Goal: Transaction & Acquisition: Purchase product/service

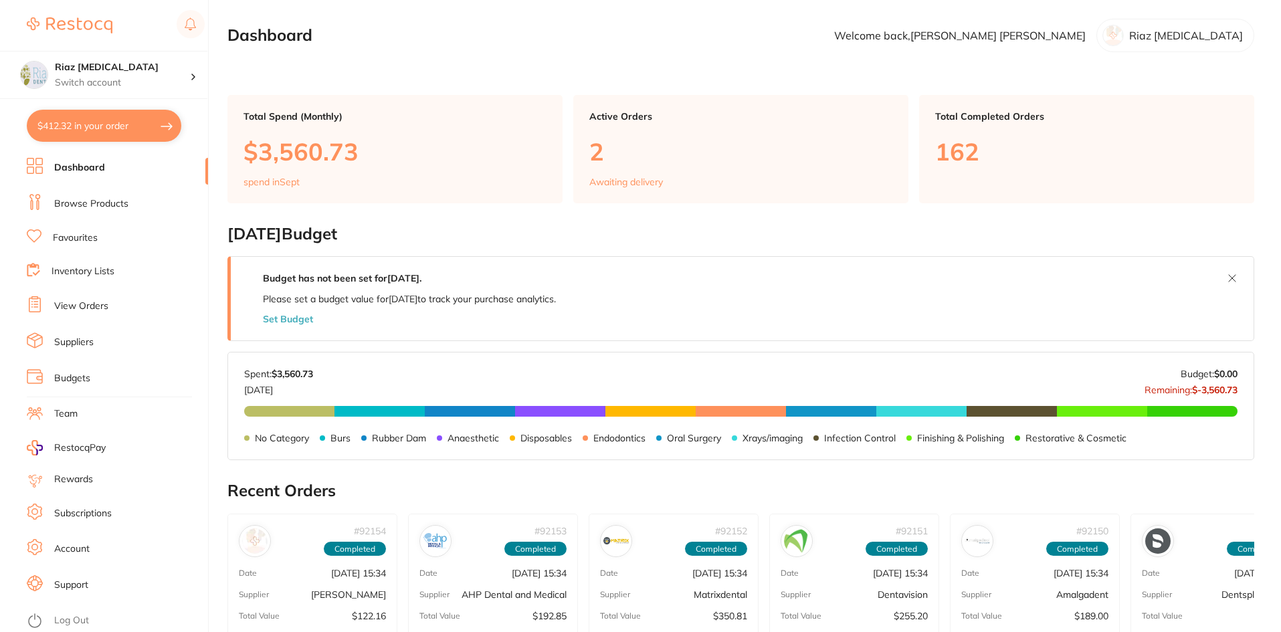
click at [77, 122] on button "$412.32 in your order" at bounding box center [104, 126] width 155 height 32
checkbox input "true"
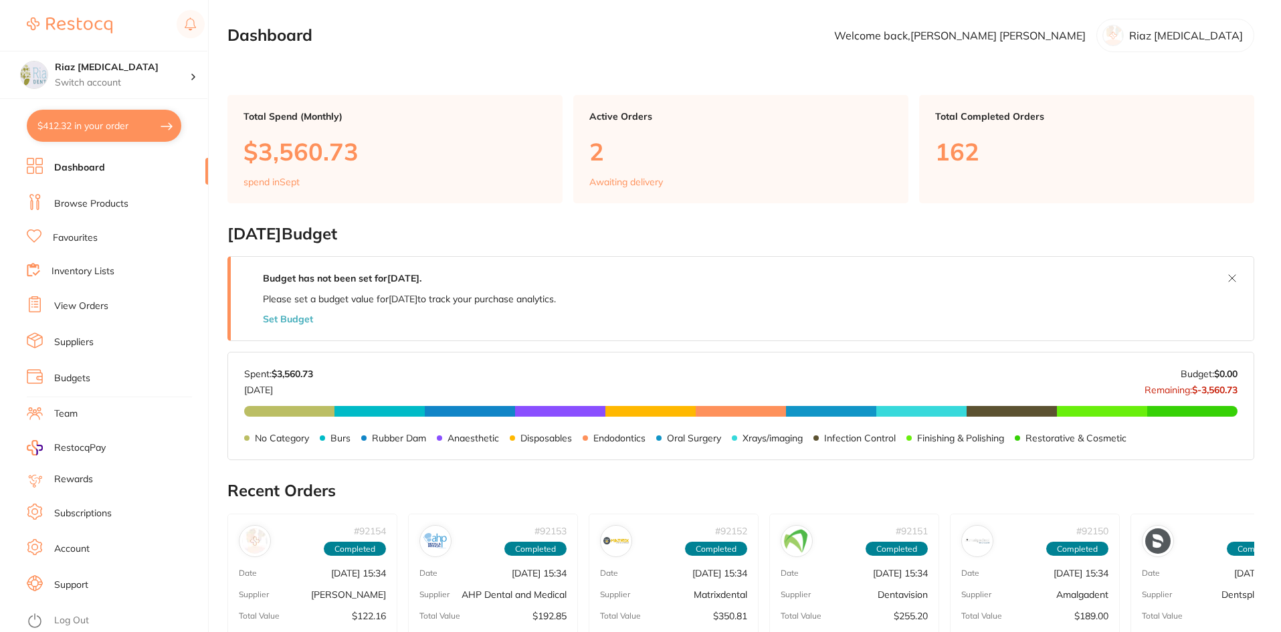
checkbox input "true"
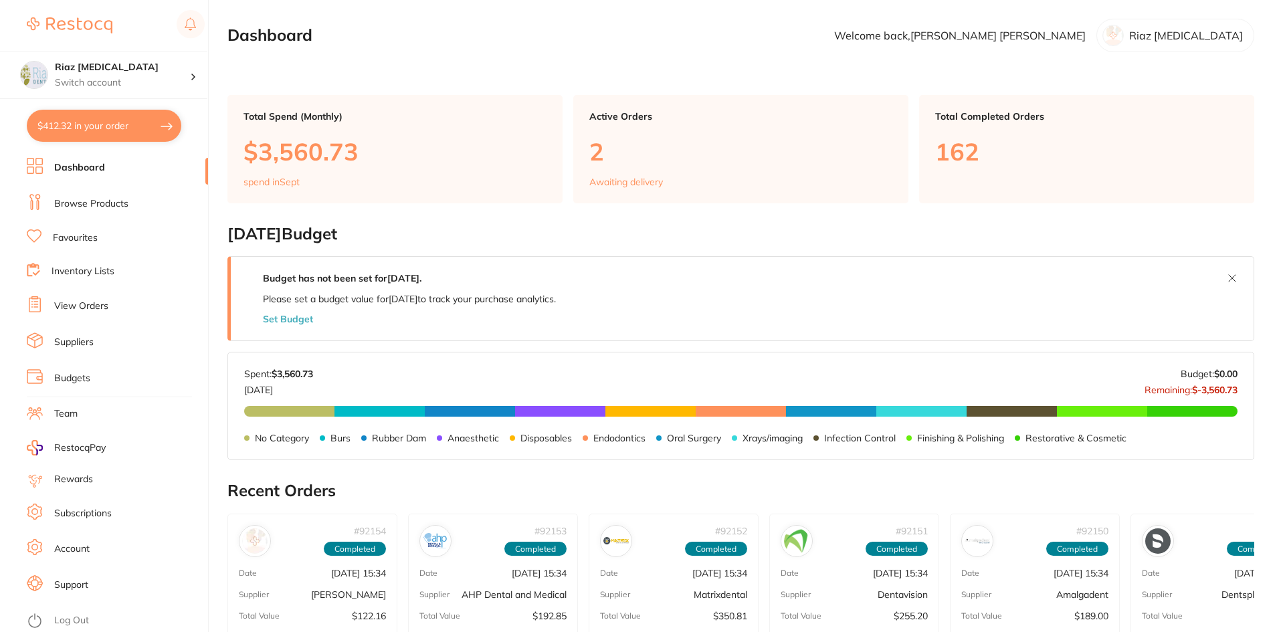
checkbox input "true"
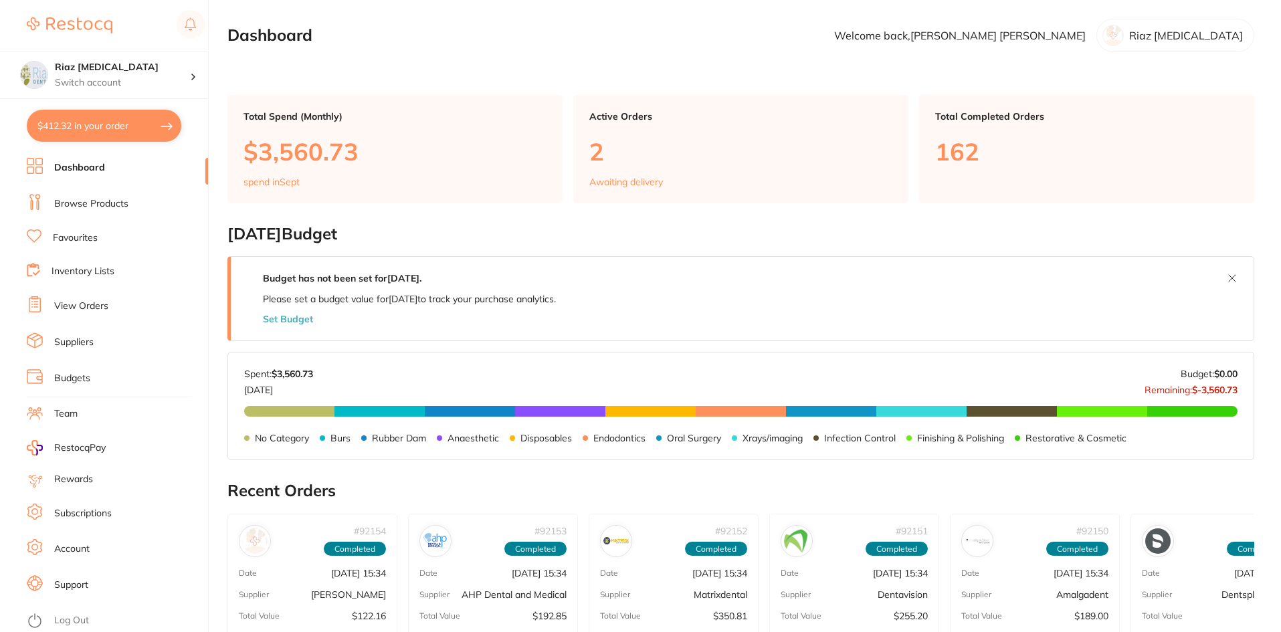
checkbox input "true"
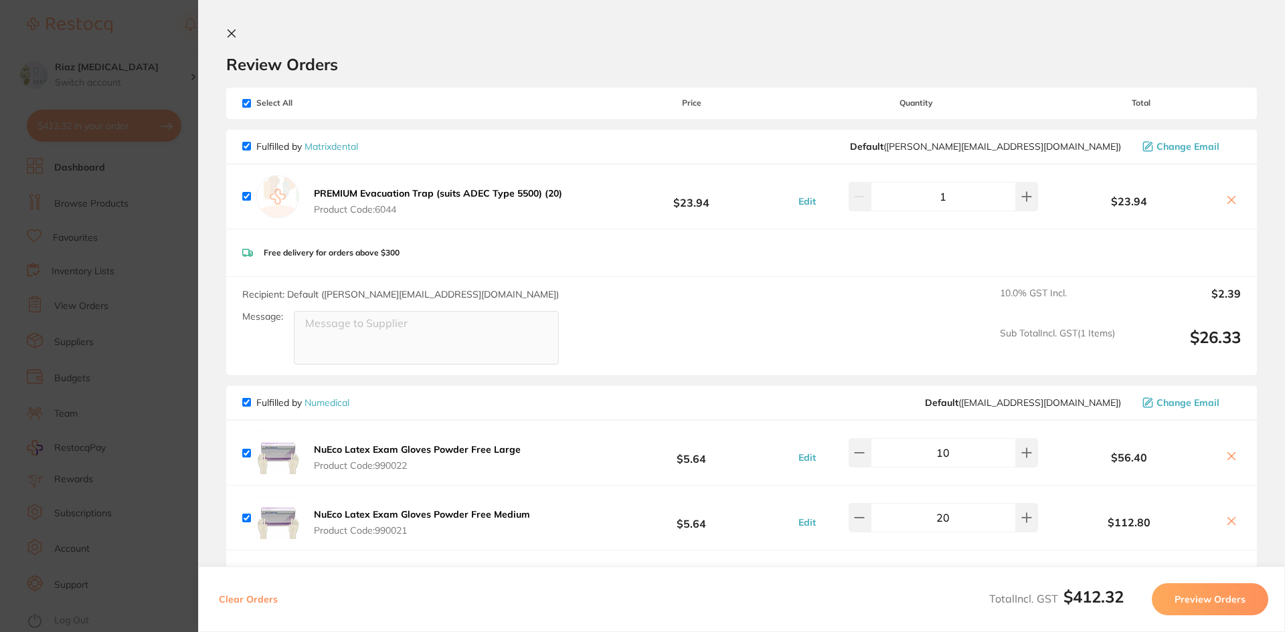
scroll to position [67, 0]
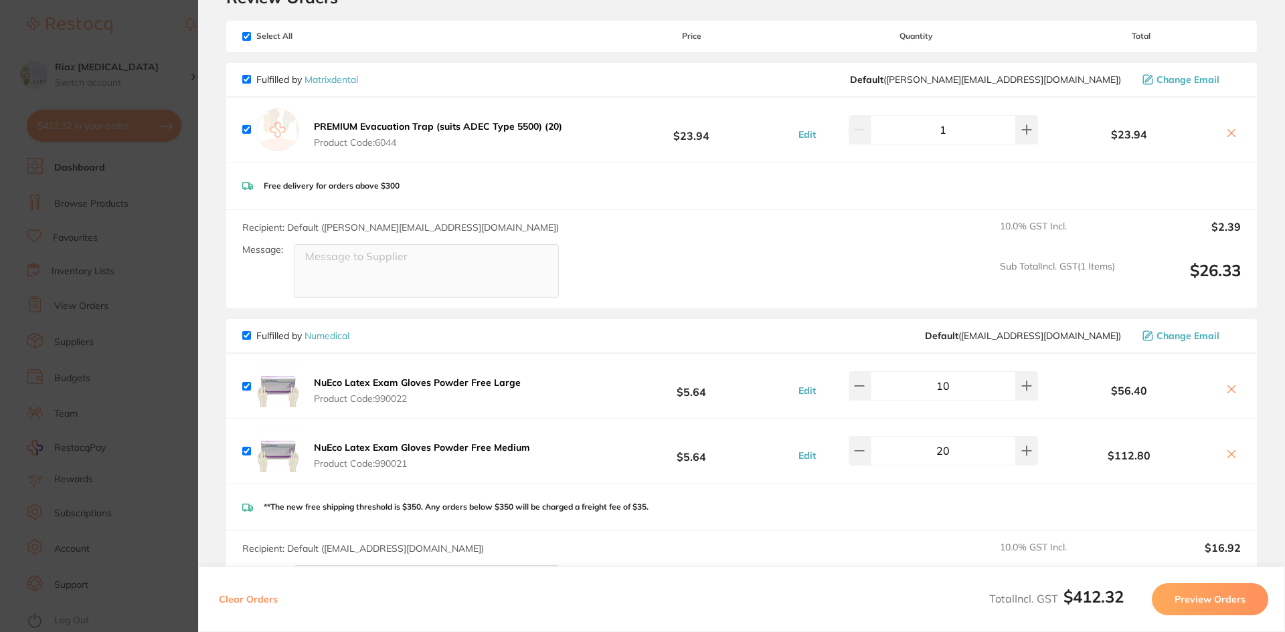
click at [1226, 387] on icon at bounding box center [1231, 389] width 11 height 11
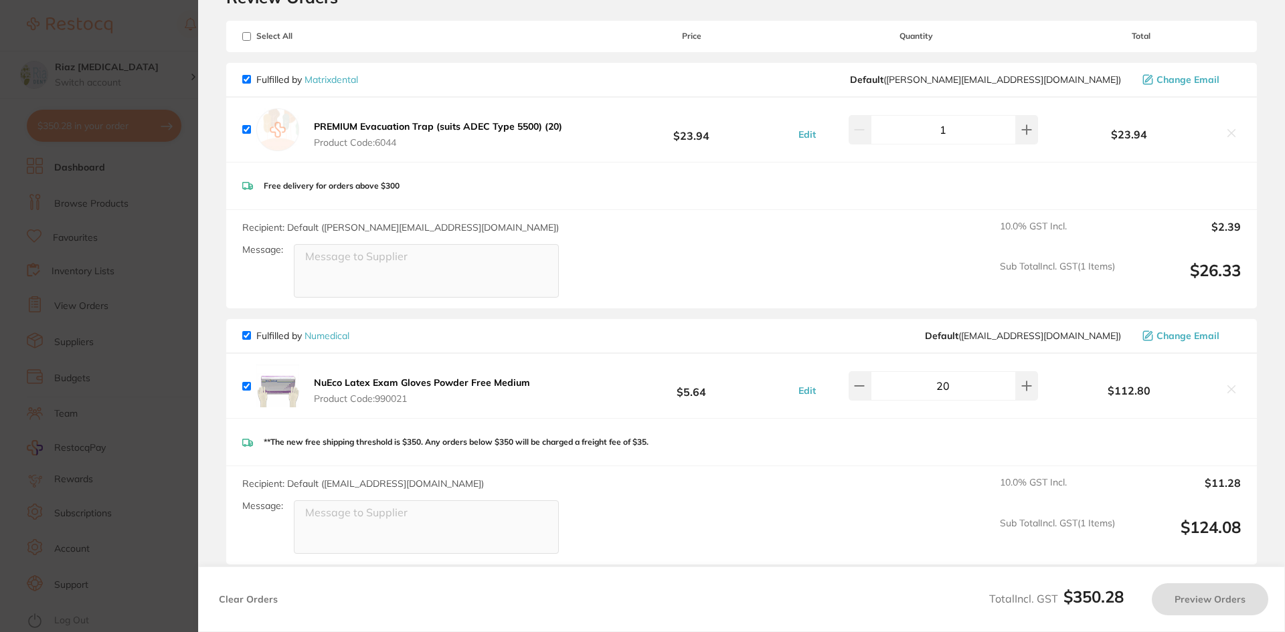
checkbox input "true"
click at [147, 217] on section "Update RRP Set your pre negotiated price for this item. Item Agreed RRP (excl. …" at bounding box center [642, 316] width 1285 height 632
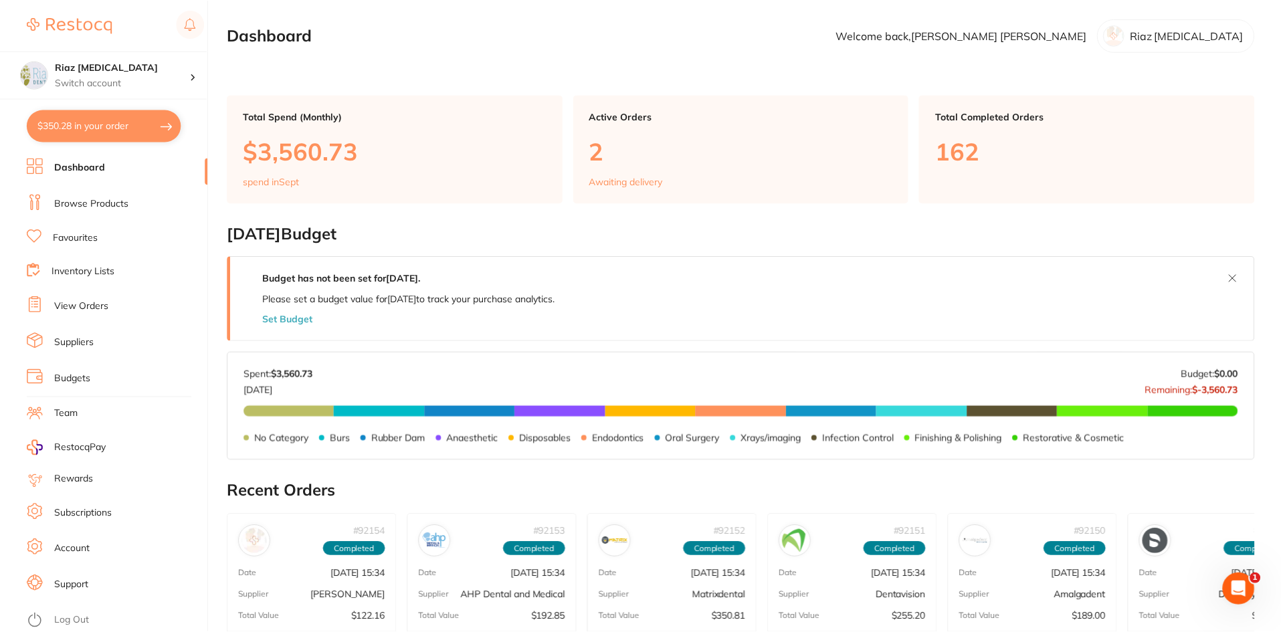
scroll to position [3, 0]
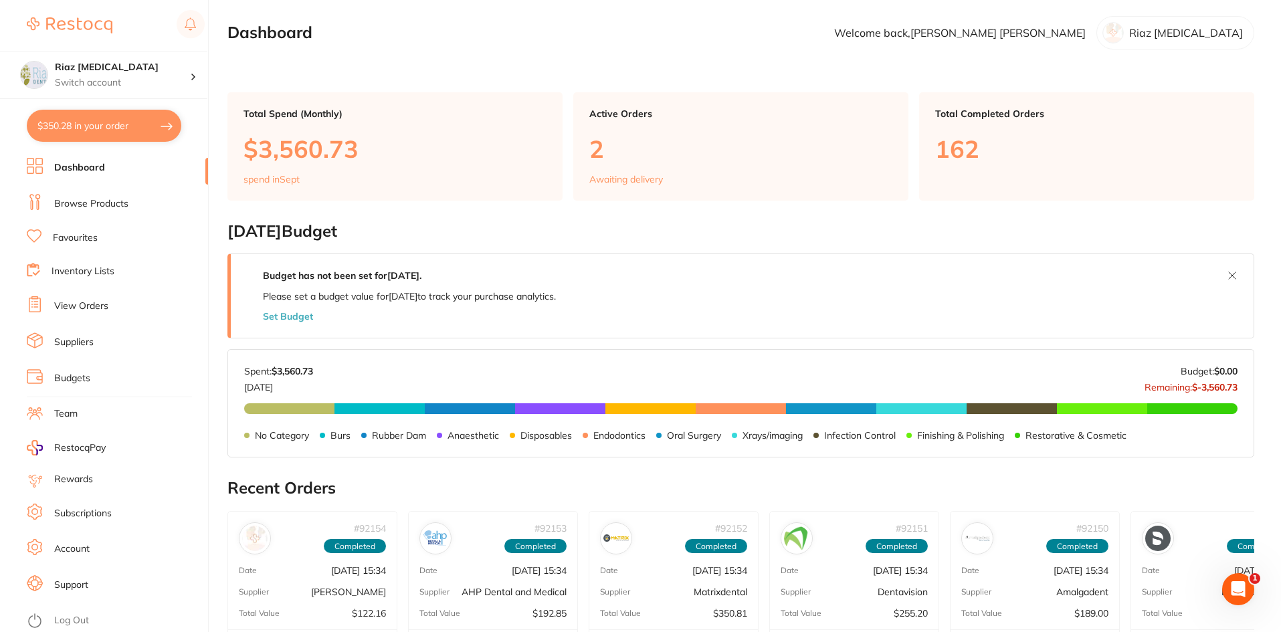
click at [96, 198] on link "Browse Products" at bounding box center [91, 203] width 74 height 13
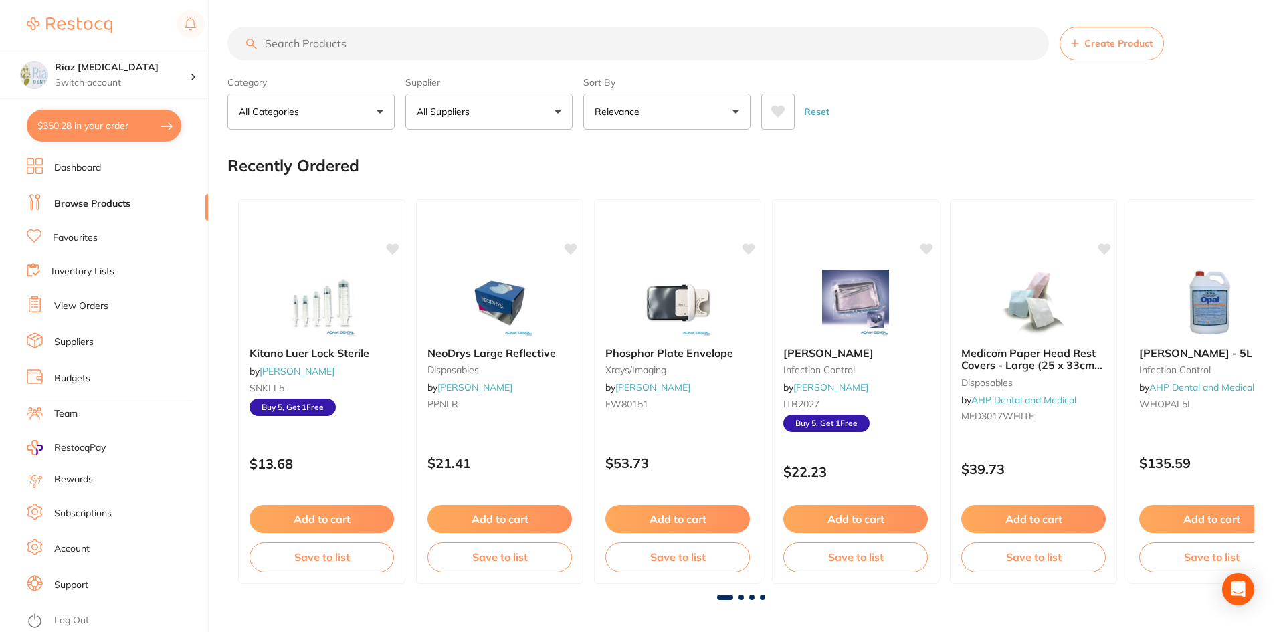
click at [339, 42] on input "search" at bounding box center [639, 43] width 822 height 33
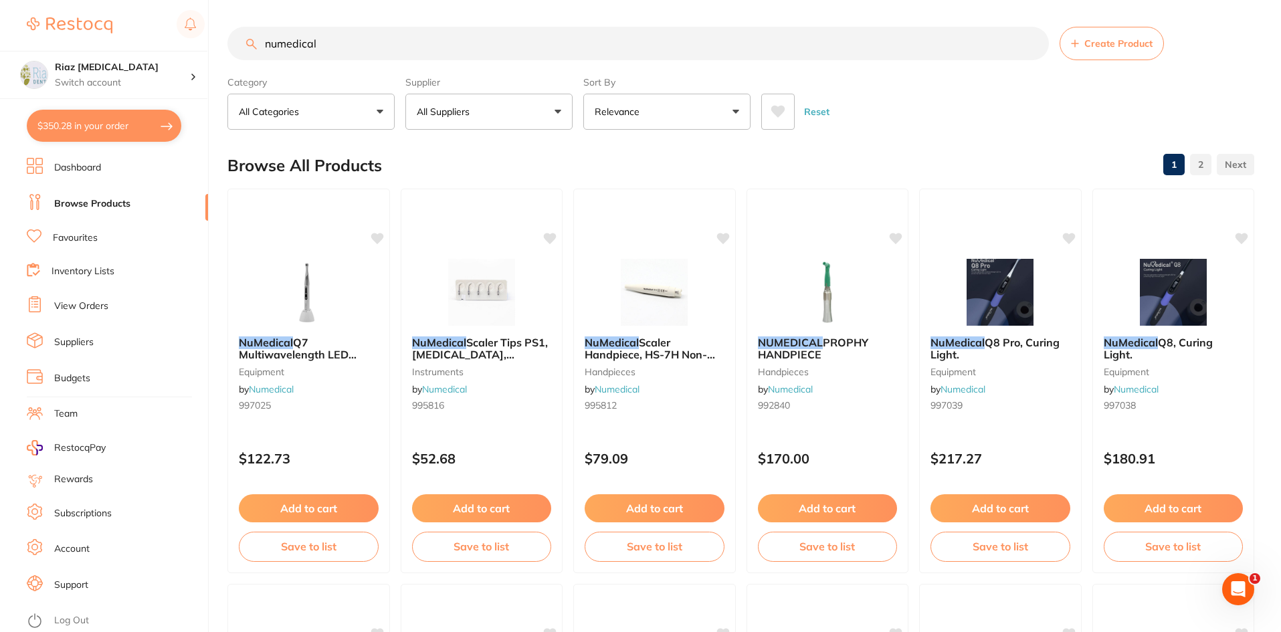
click at [342, 35] on input "numedical" at bounding box center [639, 43] width 822 height 33
drag, startPoint x: 265, startPoint y: 54, endPoint x: 216, endPoint y: 46, distance: 49.6
click at [216, 46] on div "$350.28 Riaz [MEDICAL_DATA] Switch account Riaz [MEDICAL_DATA] $350.28 in your …" at bounding box center [640, 316] width 1281 height 632
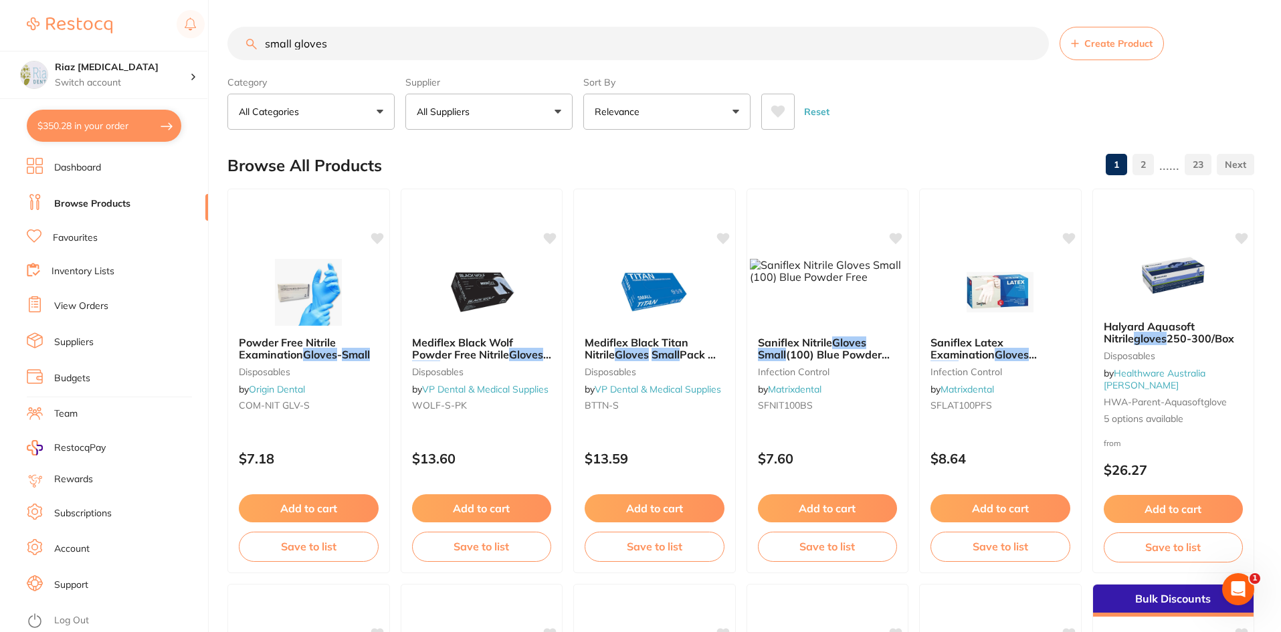
type input "small gloves"
click at [464, 108] on p "All Suppliers" at bounding box center [446, 111] width 58 height 13
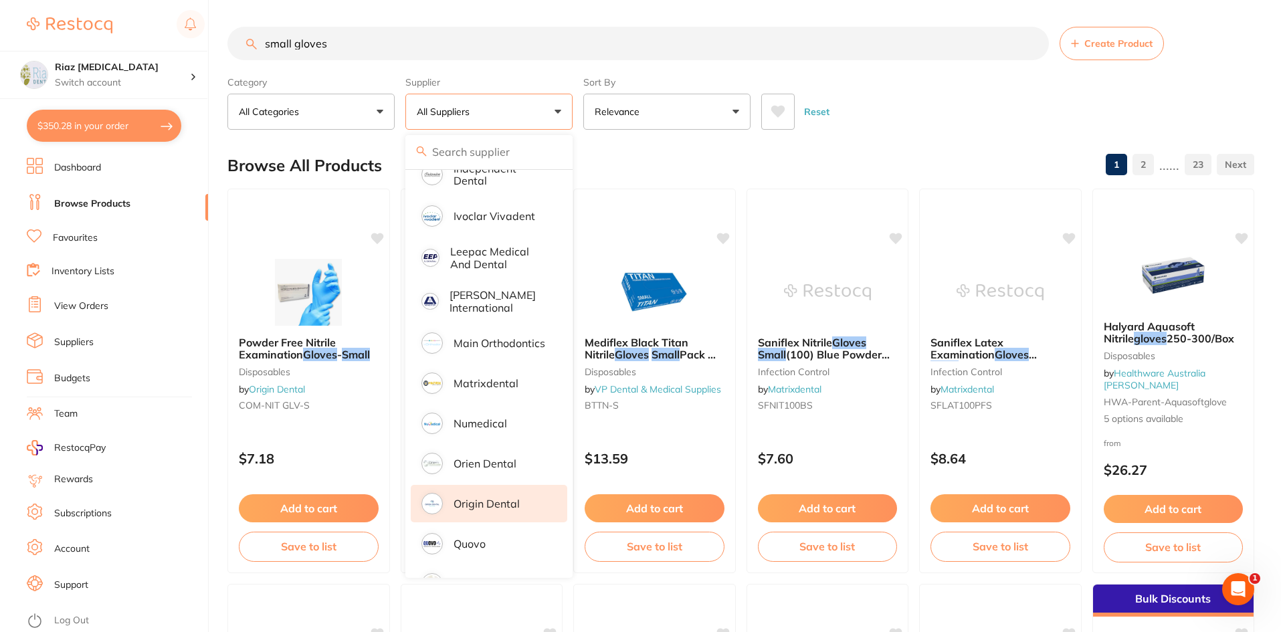
scroll to position [602, 0]
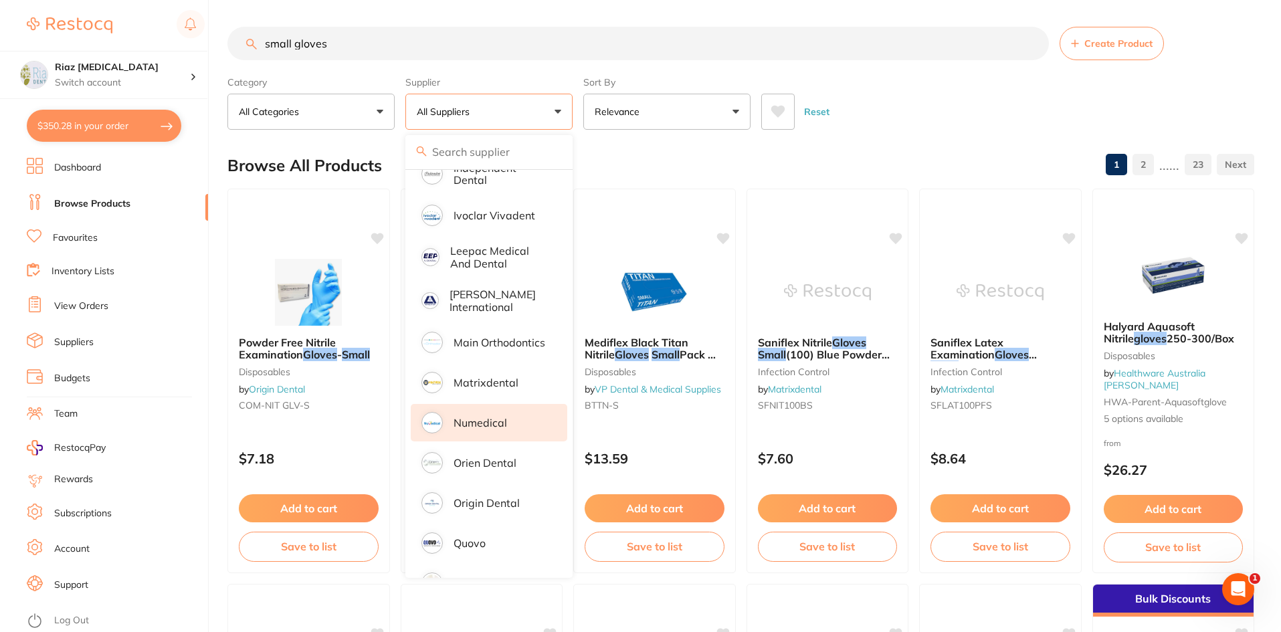
click at [488, 417] on p "Numedical" at bounding box center [481, 423] width 54 height 12
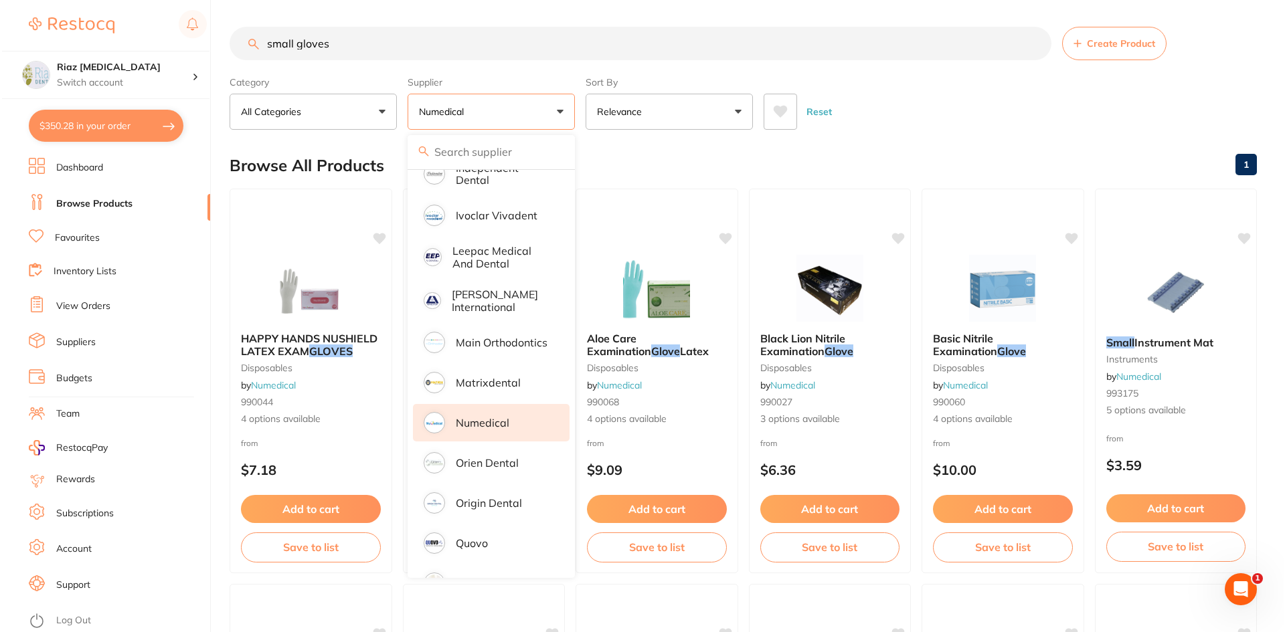
scroll to position [0, 0]
click at [954, 92] on div "Reset" at bounding box center [1003, 106] width 482 height 47
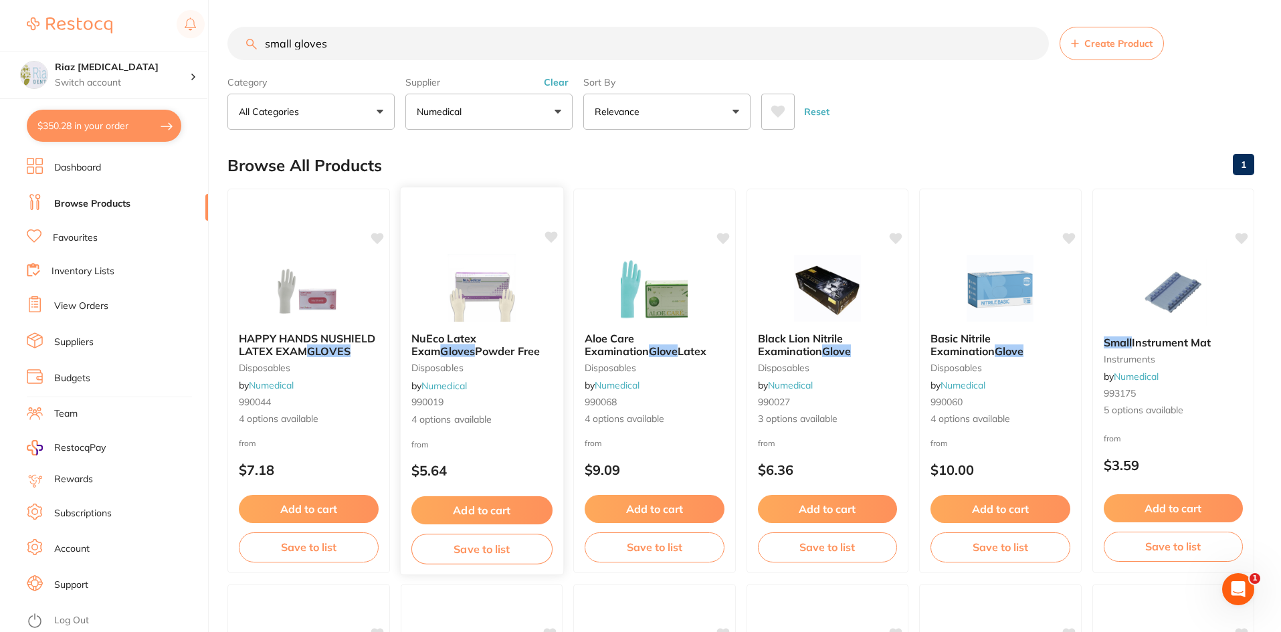
click at [517, 234] on div "NuEco Latex Exam Gloves Powder Free disposables by Numedical 990019 4 options a…" at bounding box center [482, 381] width 164 height 389
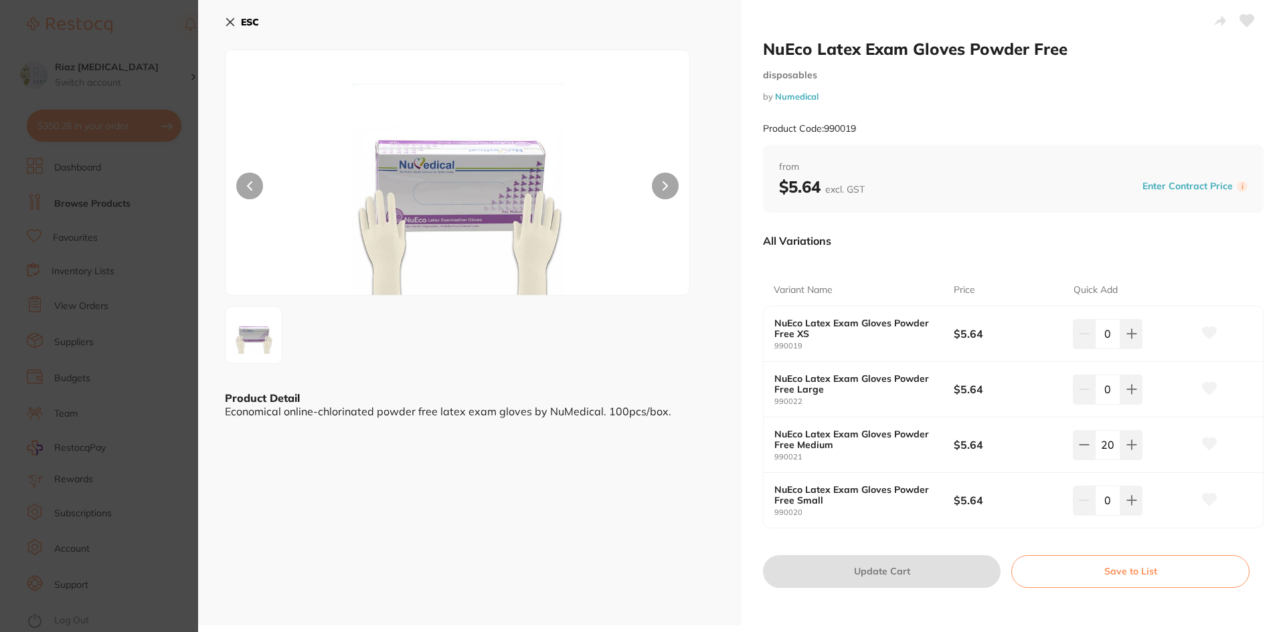
click at [1098, 505] on input "0" at bounding box center [1107, 500] width 25 height 29
type input "20"
click at [997, 541] on div "All Variations Variant Name Price Quick Add NuEco Latex Exam Gloves Powder Free…" at bounding box center [1013, 385] width 501 height 322
click at [893, 584] on button "Update Cart" at bounding box center [882, 571] width 238 height 32
checkbox input "false"
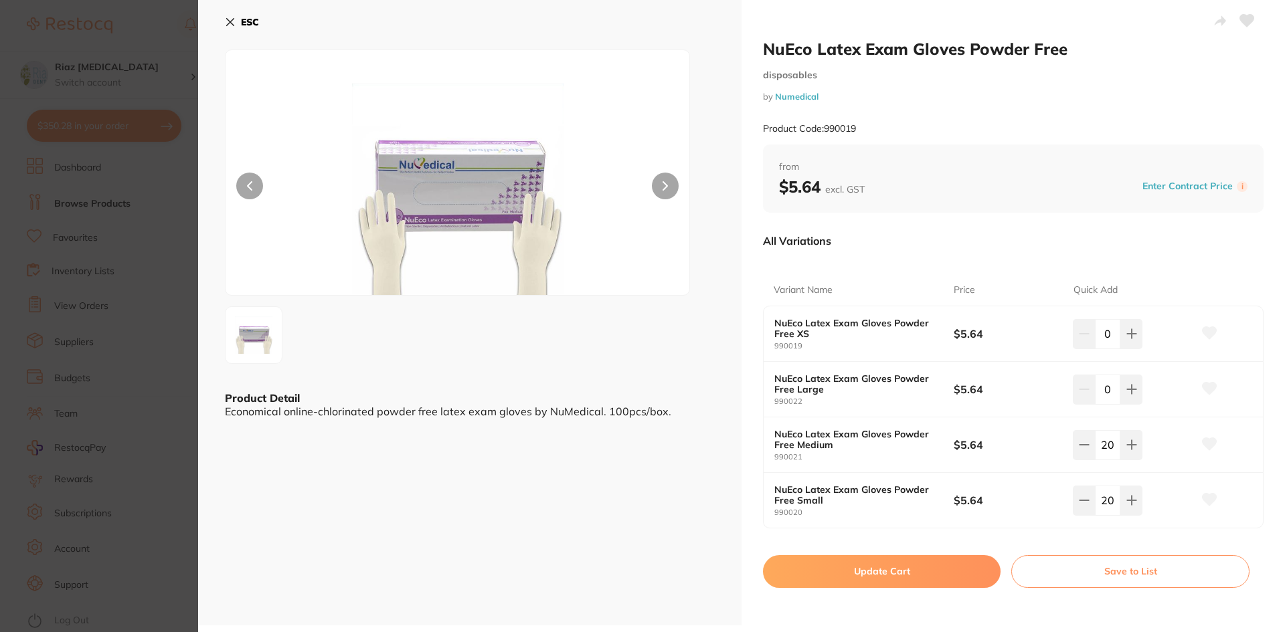
checkbox input "false"
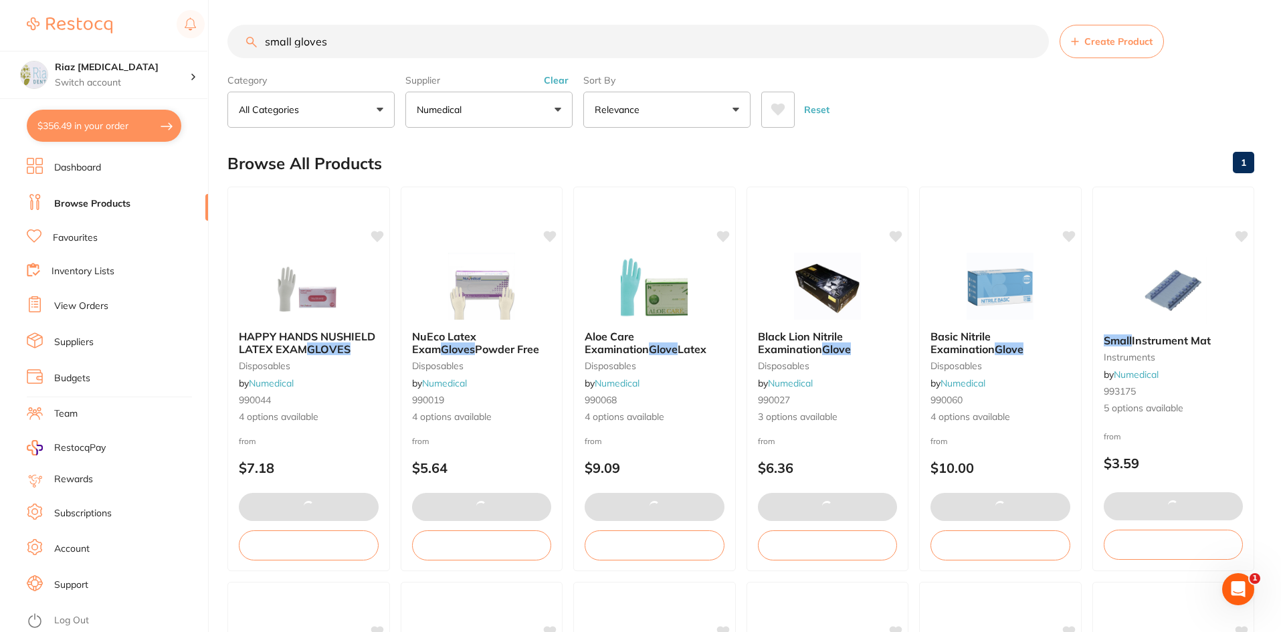
type input "20"
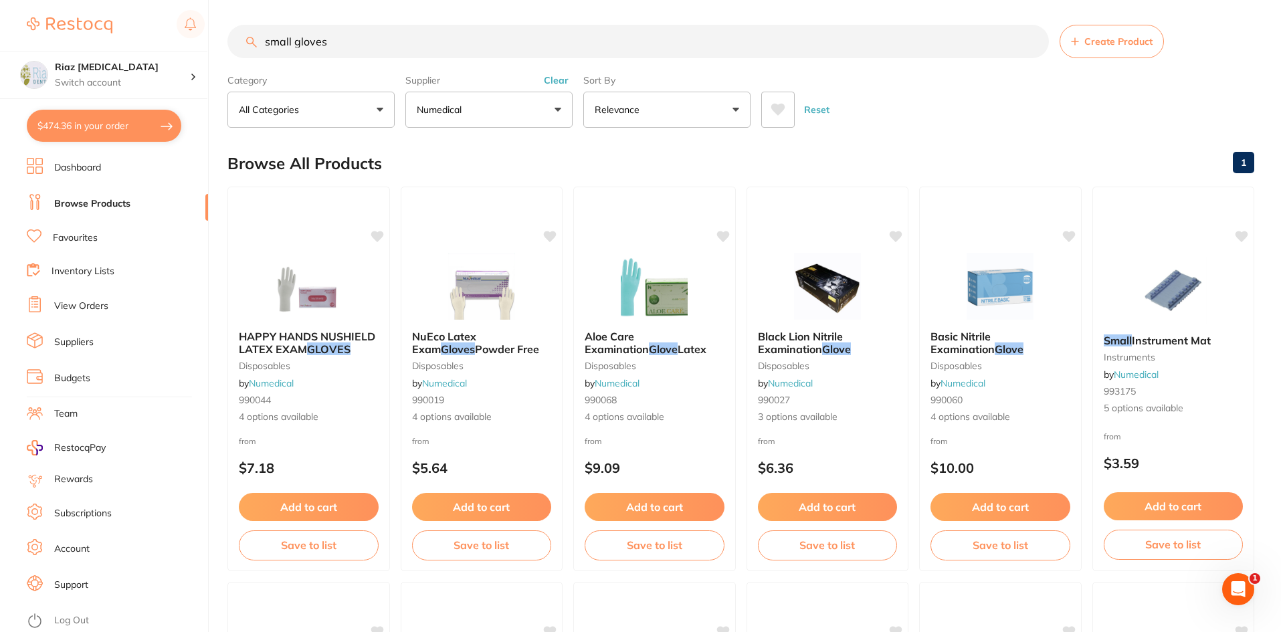
click at [90, 120] on button "$474.36 in your order" at bounding box center [104, 126] width 155 height 32
checkbox input "true"
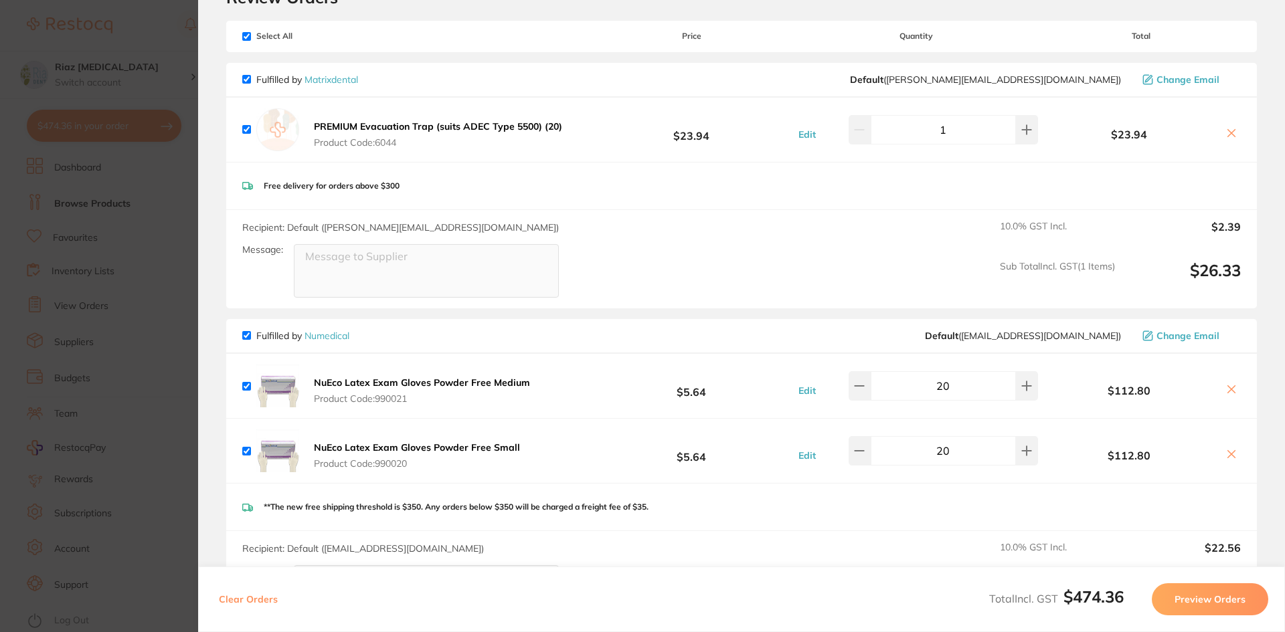
click at [174, 243] on section "Update RRP Set your pre negotiated price for this item. Item Agreed RRP (excl. …" at bounding box center [642, 316] width 1285 height 632
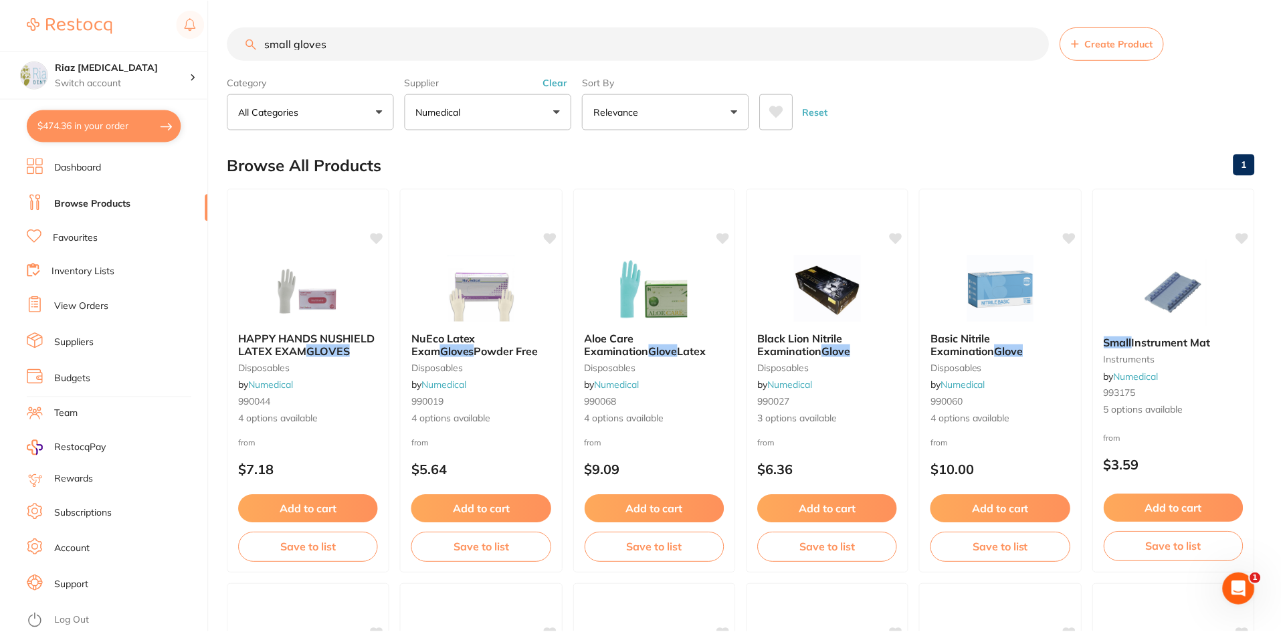
scroll to position [2, 0]
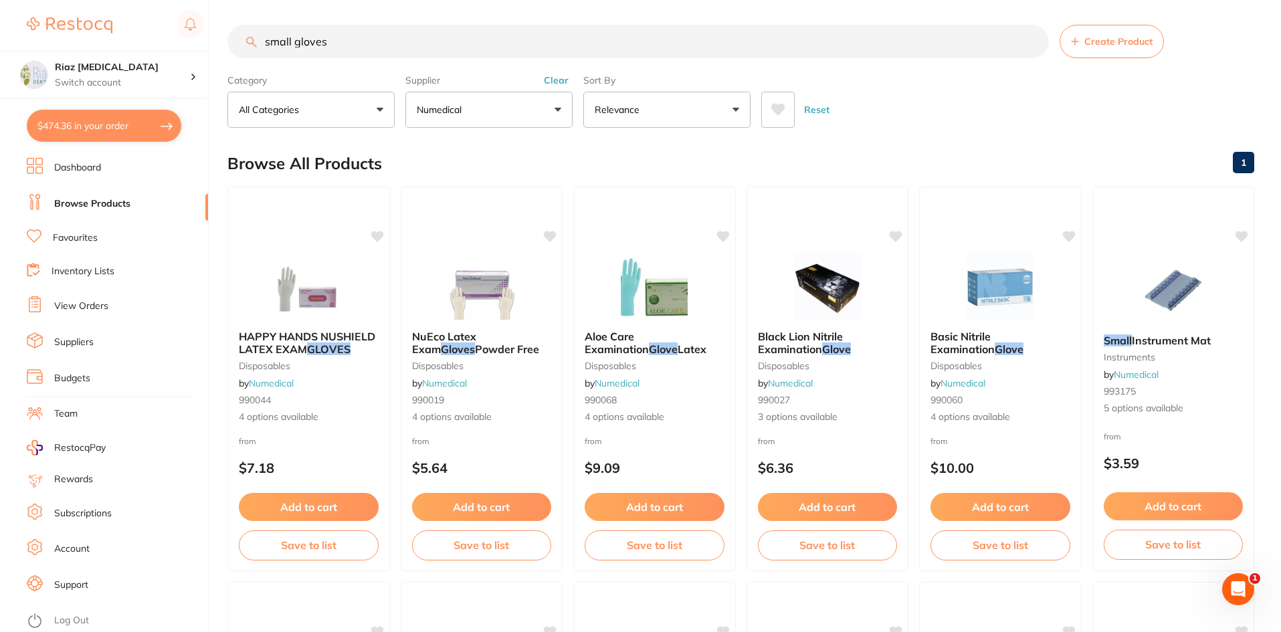
click at [442, 102] on button "Numedical" at bounding box center [489, 110] width 167 height 36
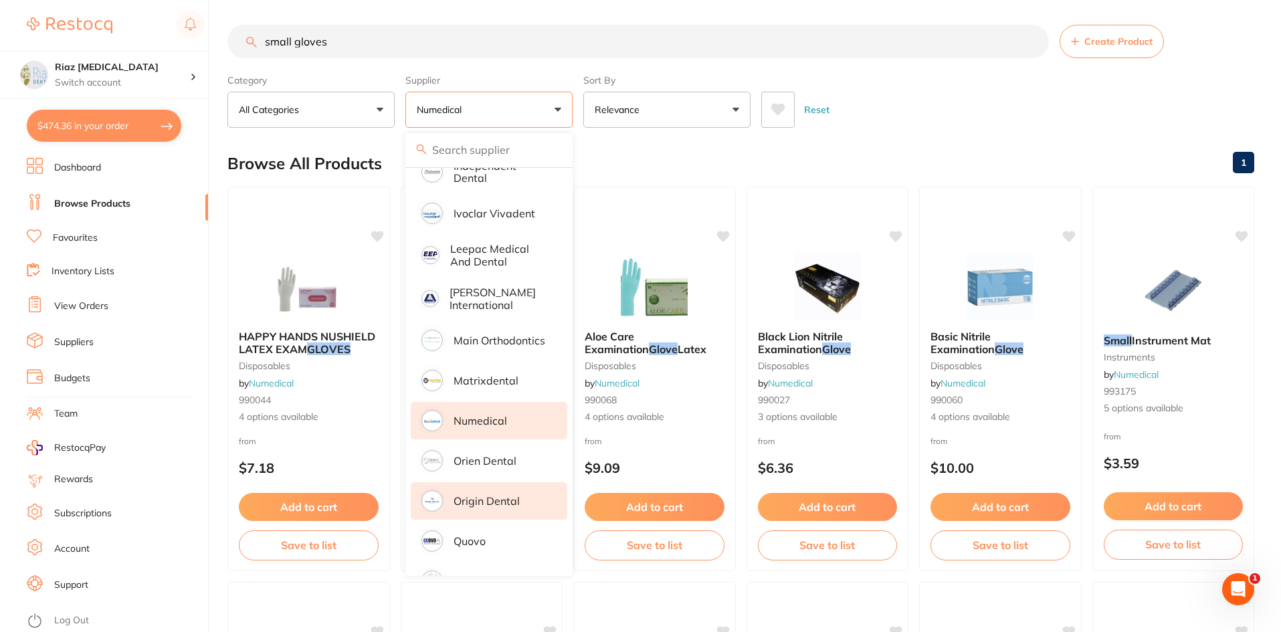
click at [495, 495] on p "Origin Dental" at bounding box center [487, 501] width 66 height 12
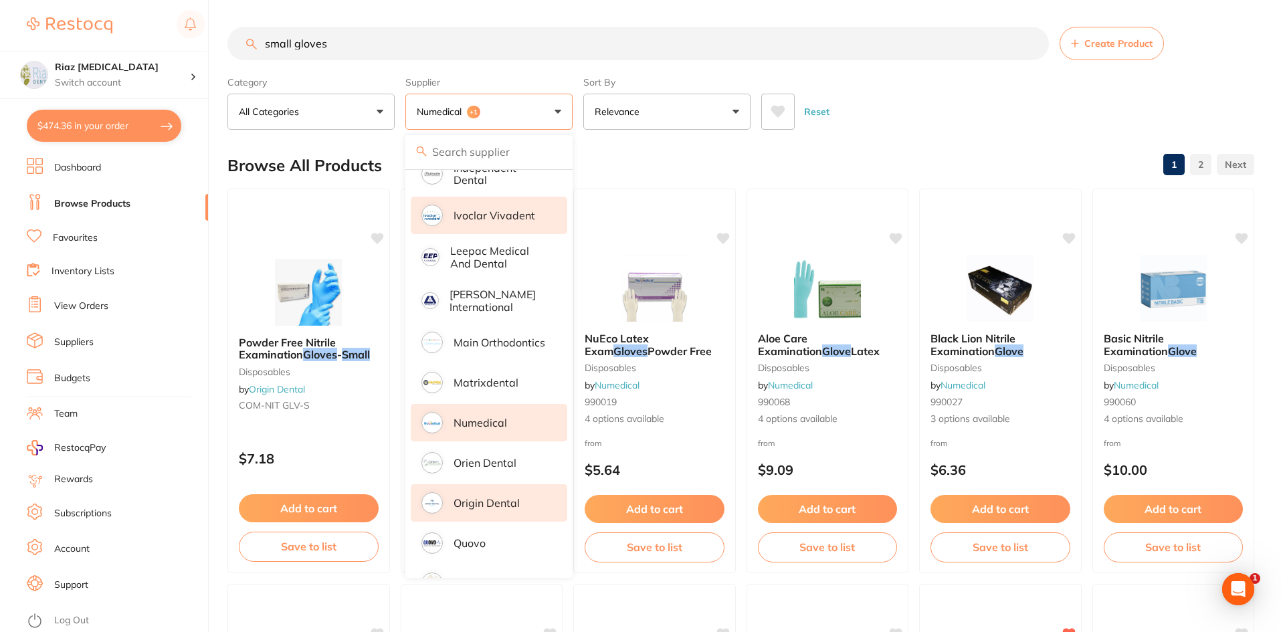
scroll to position [0, 0]
click at [480, 417] on p "Numedical" at bounding box center [481, 423] width 54 height 12
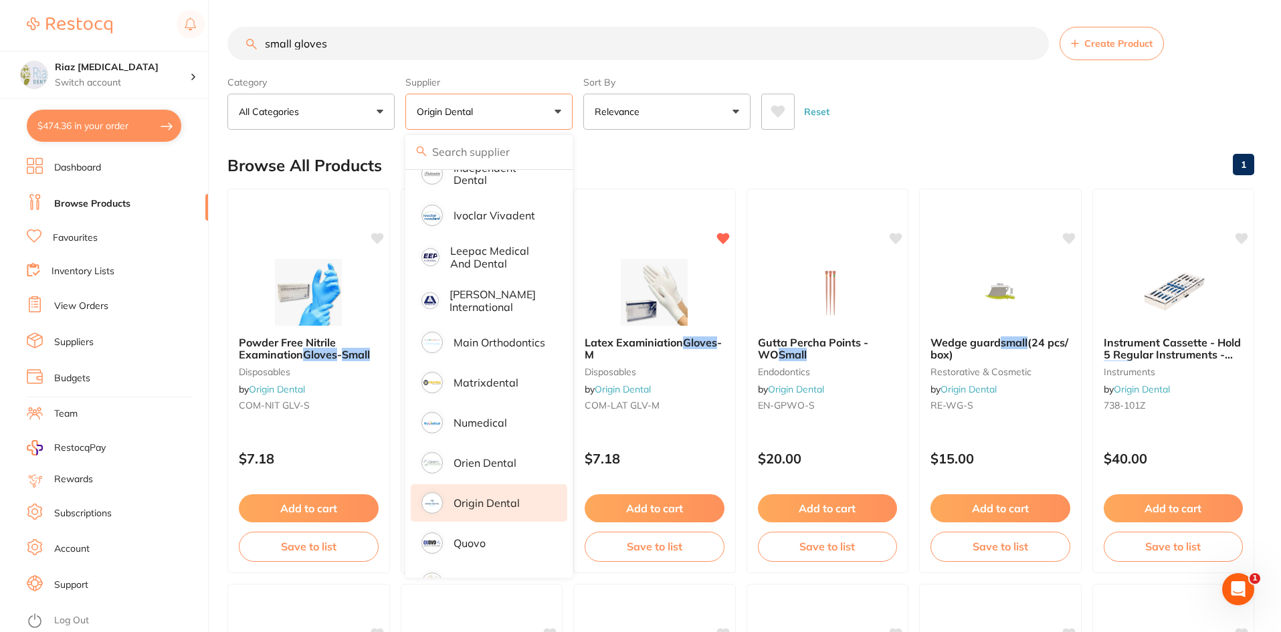
click at [946, 98] on div "Reset" at bounding box center [1003, 106] width 482 height 47
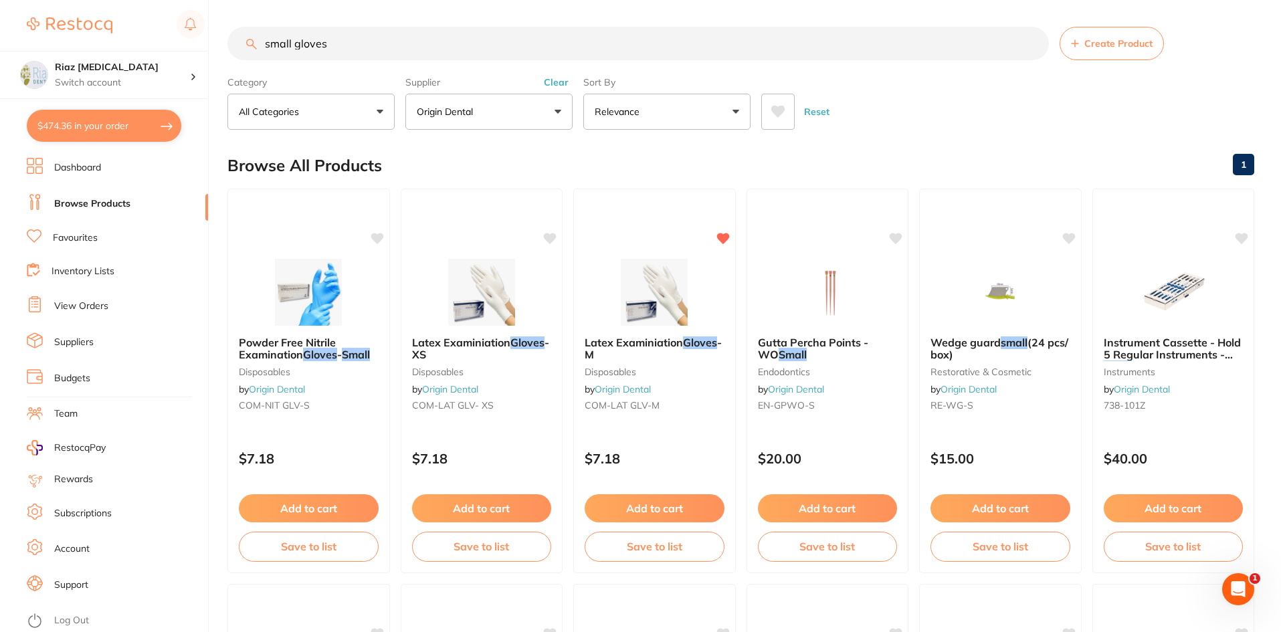
drag, startPoint x: 296, startPoint y: 44, endPoint x: 222, endPoint y: 47, distance: 74.3
click at [222, 47] on div "$474.36 Riaz [MEDICAL_DATA] Switch account Riaz [MEDICAL_DATA] $474.36 in your …" at bounding box center [640, 316] width 1281 height 632
click at [497, 123] on button "Origin Dental" at bounding box center [489, 112] width 167 height 36
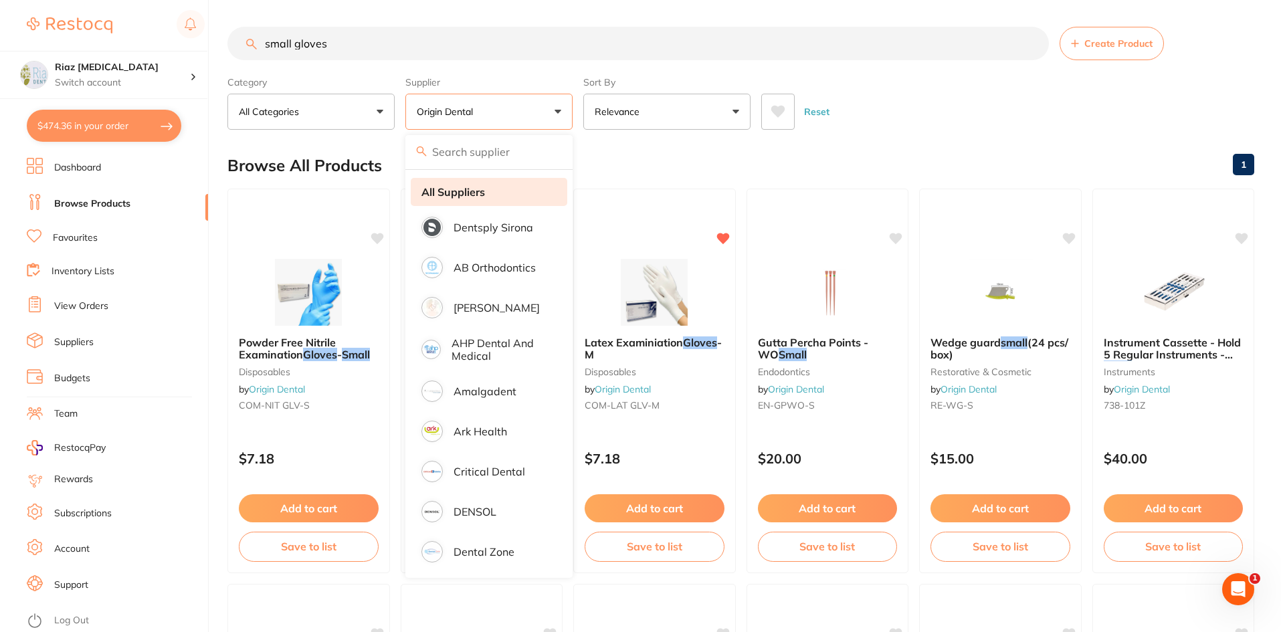
click at [466, 199] on li "All Suppliers" at bounding box center [489, 192] width 157 height 28
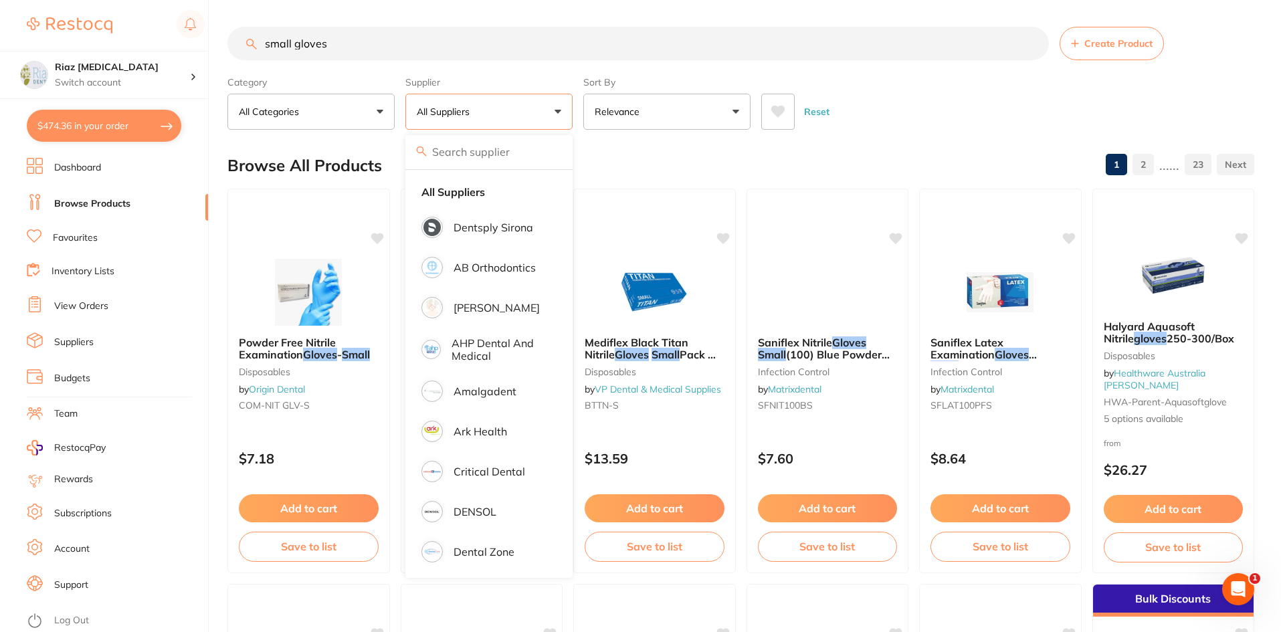
click at [470, 115] on p "All Suppliers" at bounding box center [446, 111] width 58 height 13
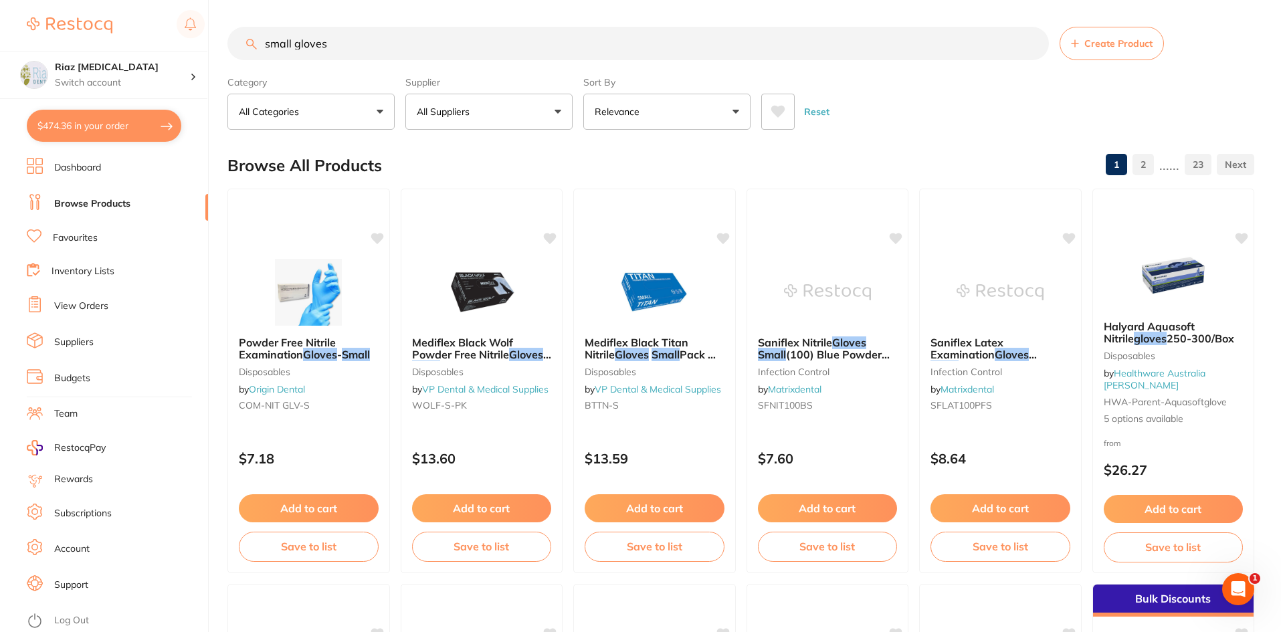
click at [479, 98] on button "All Suppliers" at bounding box center [489, 112] width 167 height 36
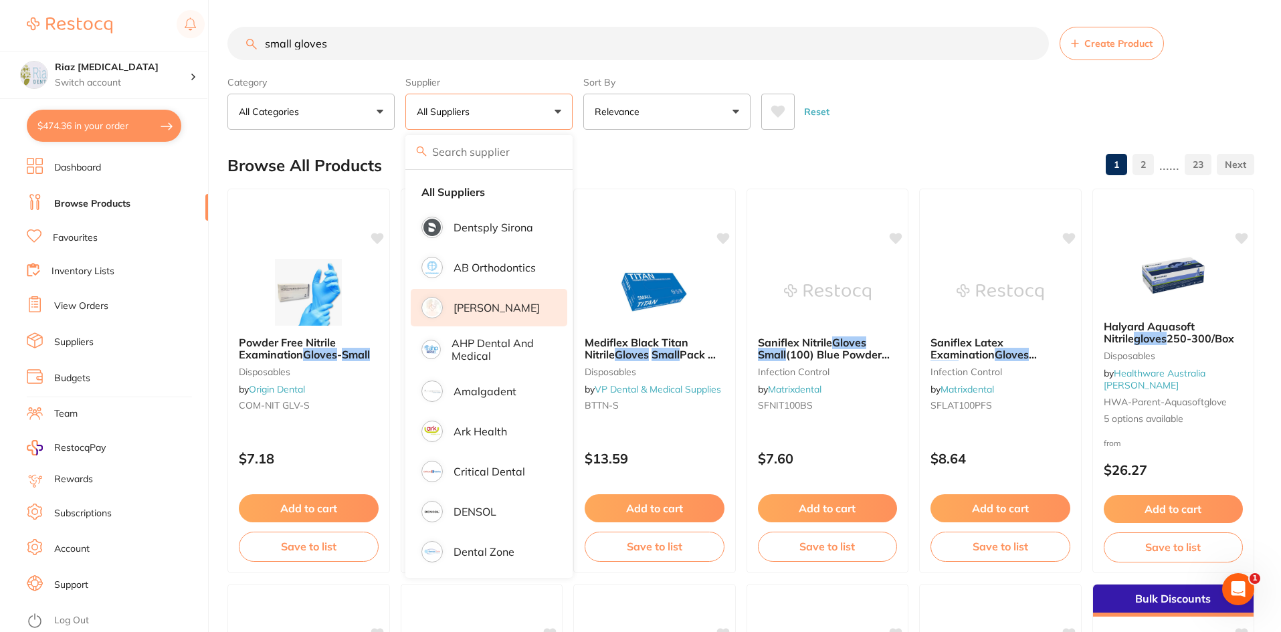
click at [476, 306] on p "[PERSON_NAME]" at bounding box center [497, 308] width 86 height 12
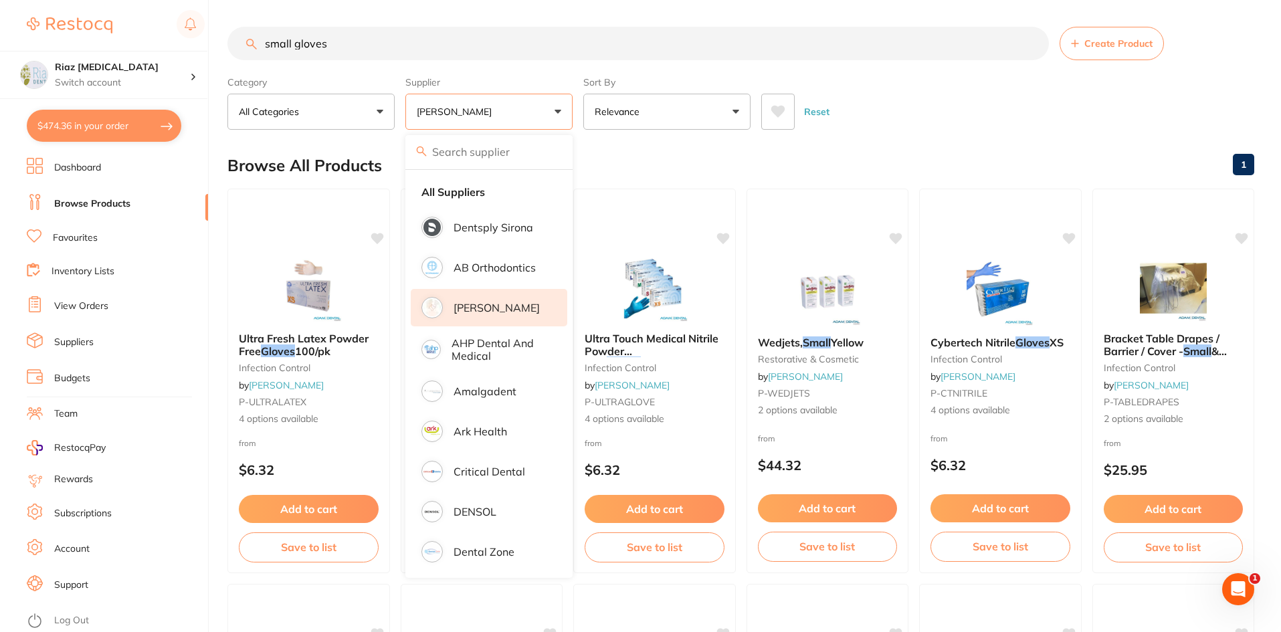
click at [331, 40] on input "small gloves" at bounding box center [639, 43] width 822 height 33
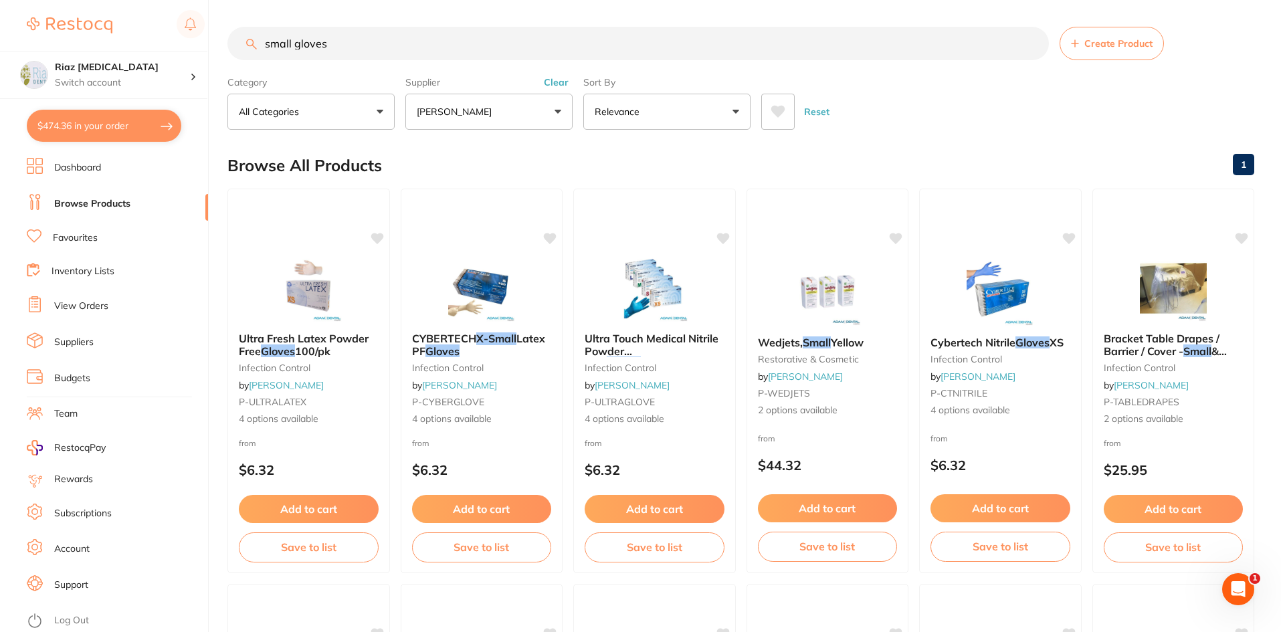
drag, startPoint x: 363, startPoint y: 37, endPoint x: 215, endPoint y: 40, distance: 148.6
click at [215, 40] on div "$474.36 Riaz [MEDICAL_DATA] Switch account Riaz [MEDICAL_DATA] $474.36 in your …" at bounding box center [640, 316] width 1281 height 632
type input "fl trays"
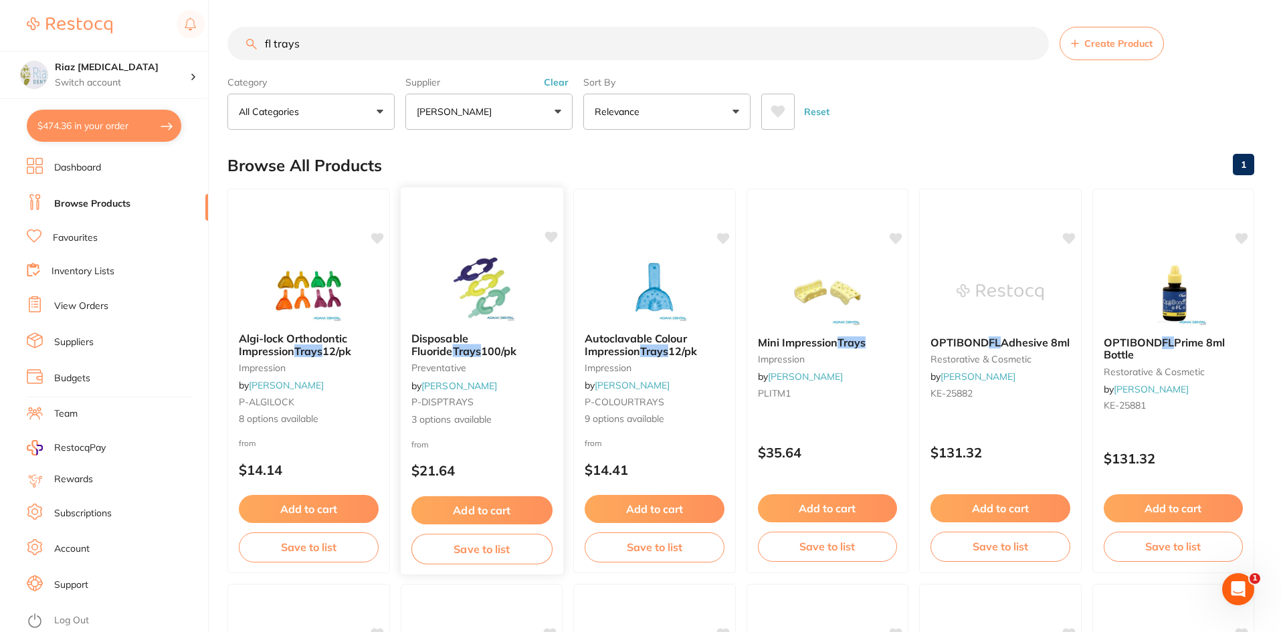
click at [495, 224] on div "Disposable Fluoride Trays 100/pk preventative by [PERSON_NAME] P-DISPTRAYS 3 op…" at bounding box center [482, 381] width 164 height 389
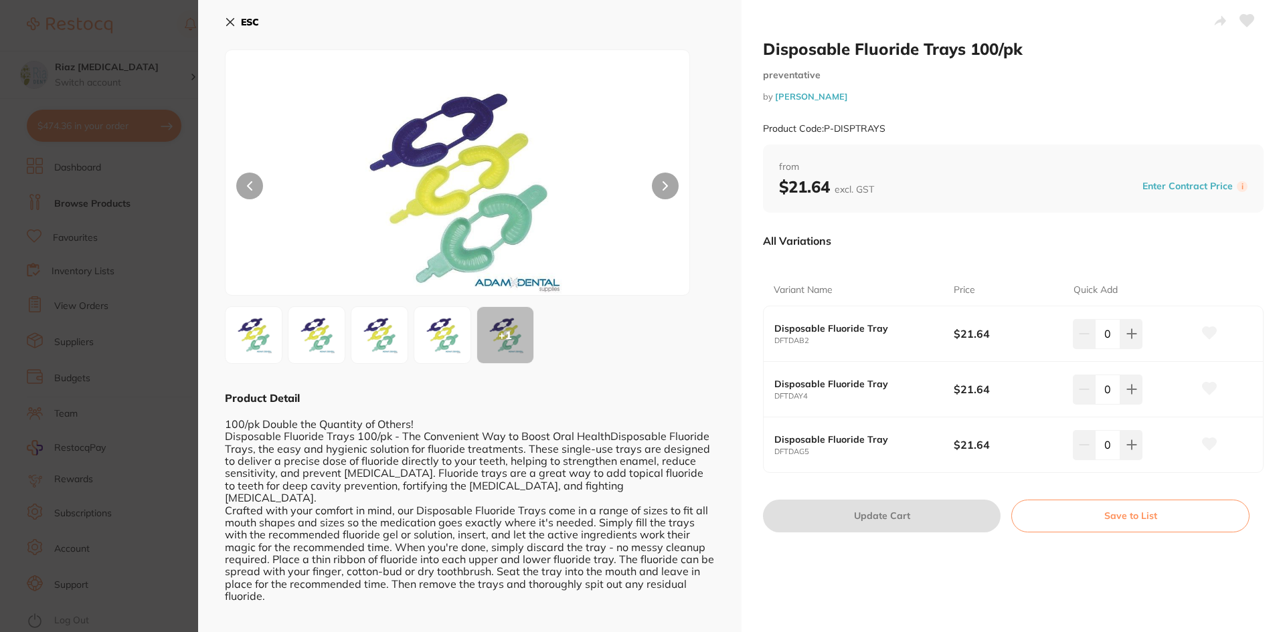
click at [854, 392] on small "DFTDAY4" at bounding box center [863, 396] width 179 height 9
click at [861, 379] on b "Disposable Fluoride Tray" at bounding box center [854, 384] width 161 height 11
click at [149, 221] on section "Disposable Fluoride Trays 100/pk preventative by [PERSON_NAME] Product Code: P-…" at bounding box center [642, 316] width 1285 height 632
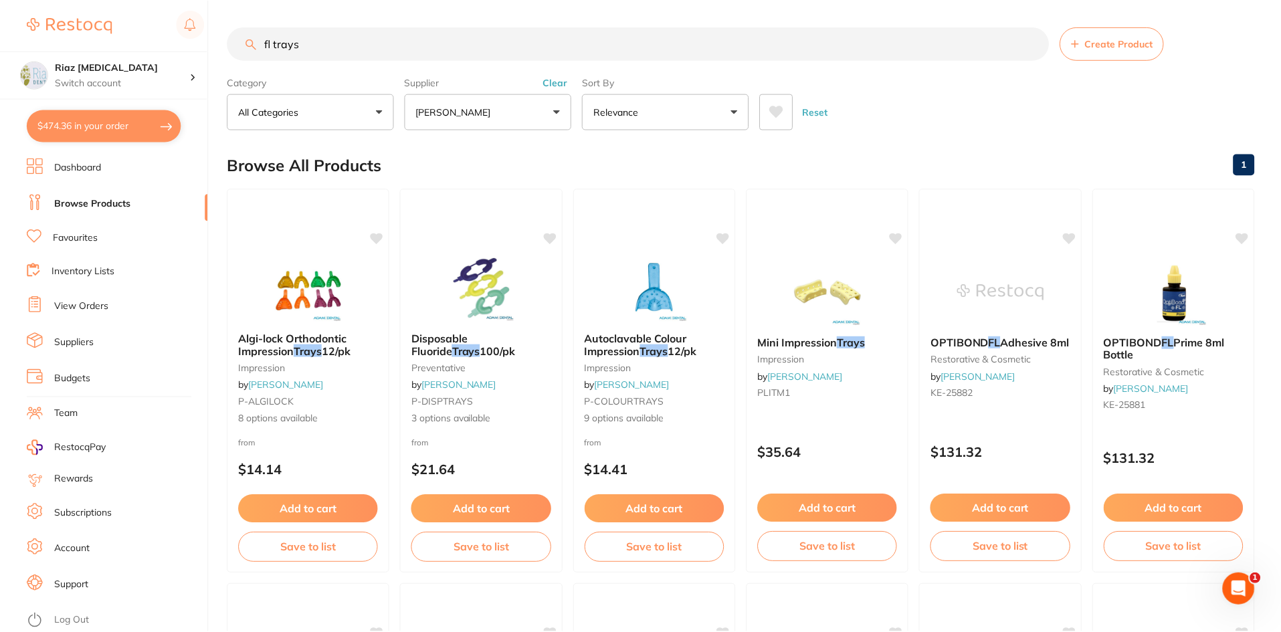
scroll to position [2, 0]
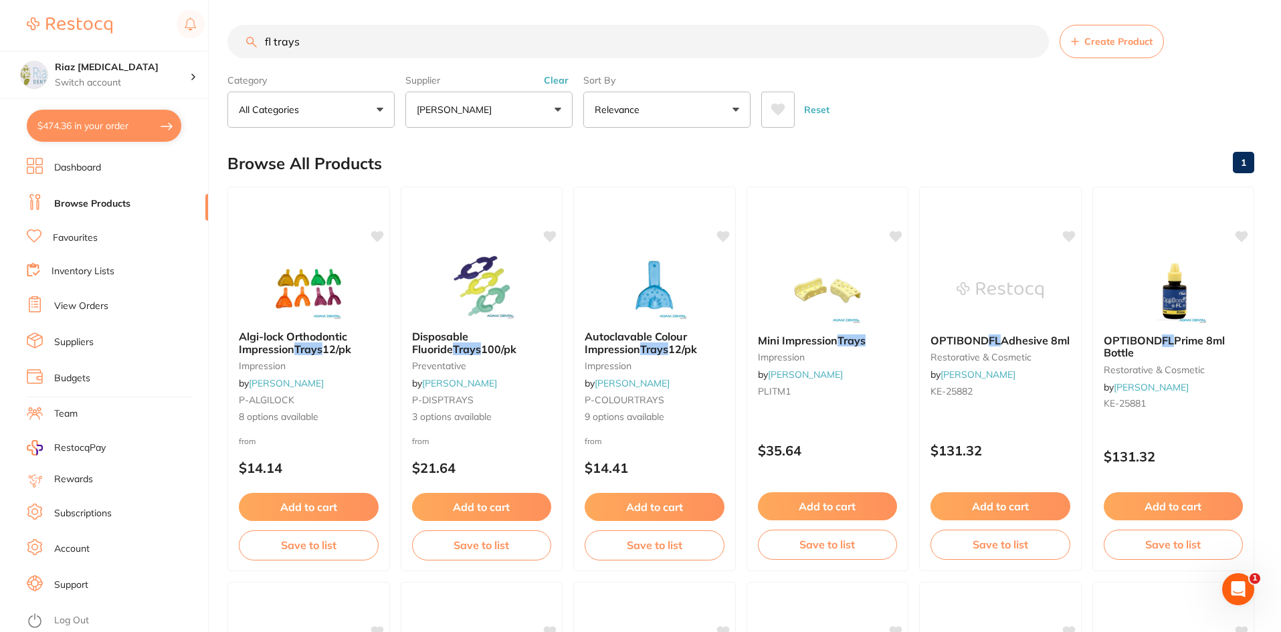
click at [85, 308] on link "View Orders" at bounding box center [81, 306] width 54 height 13
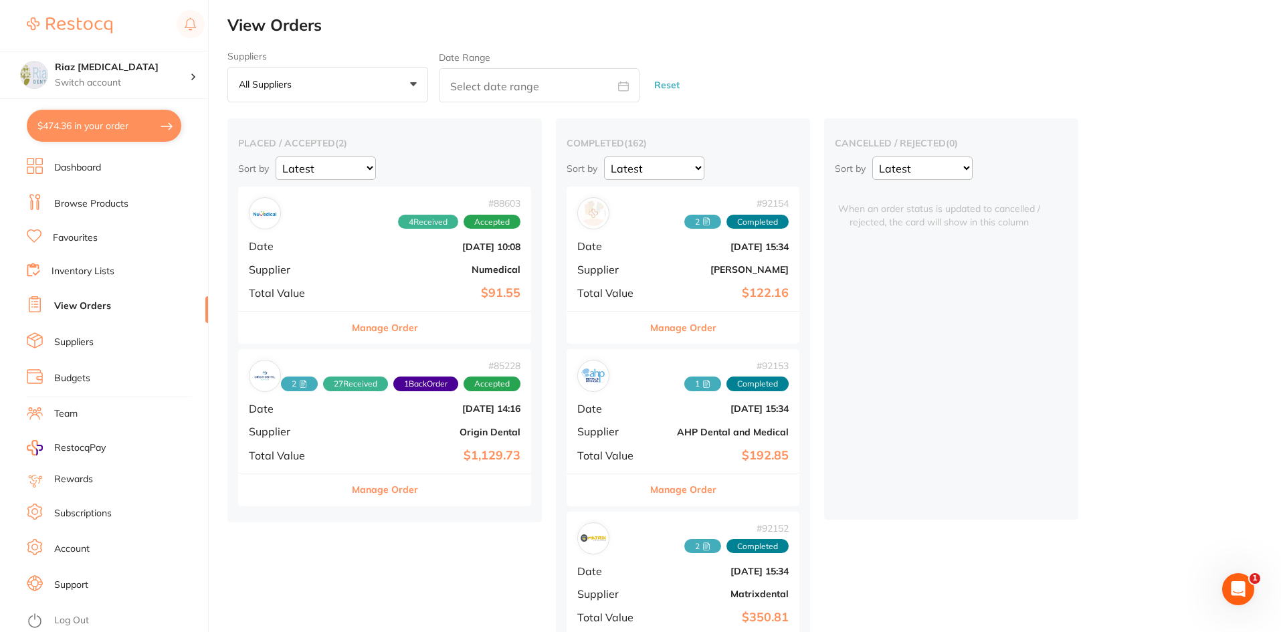
click at [693, 264] on b "[PERSON_NAME]" at bounding box center [722, 269] width 134 height 11
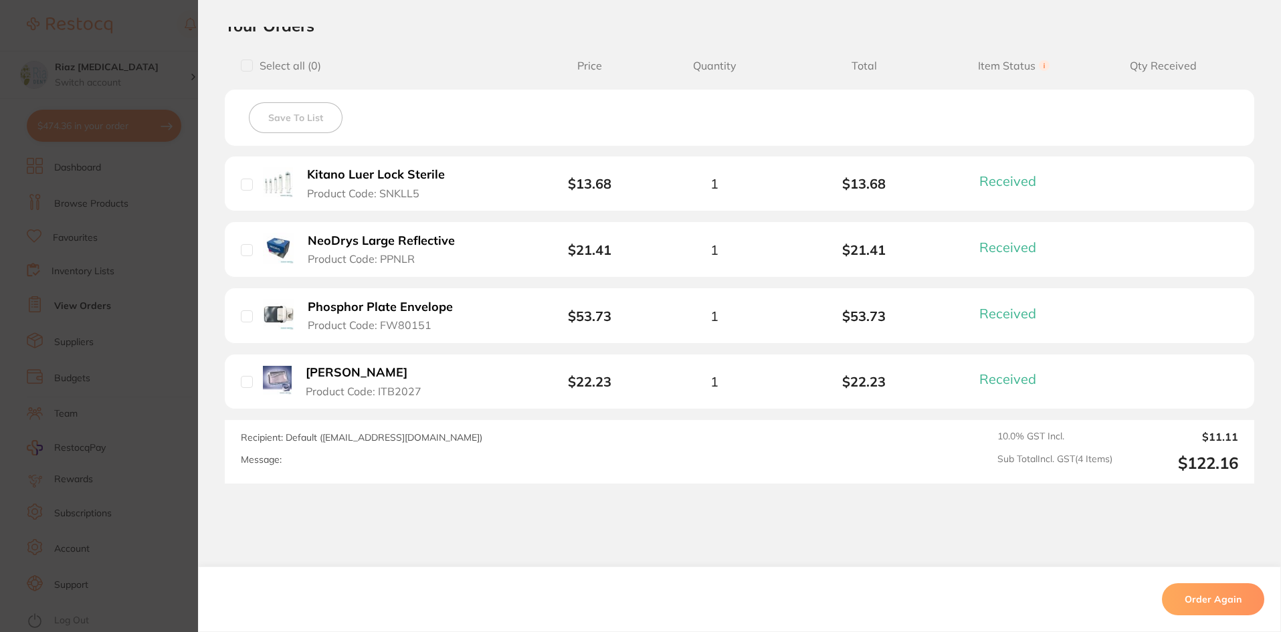
scroll to position [531, 0]
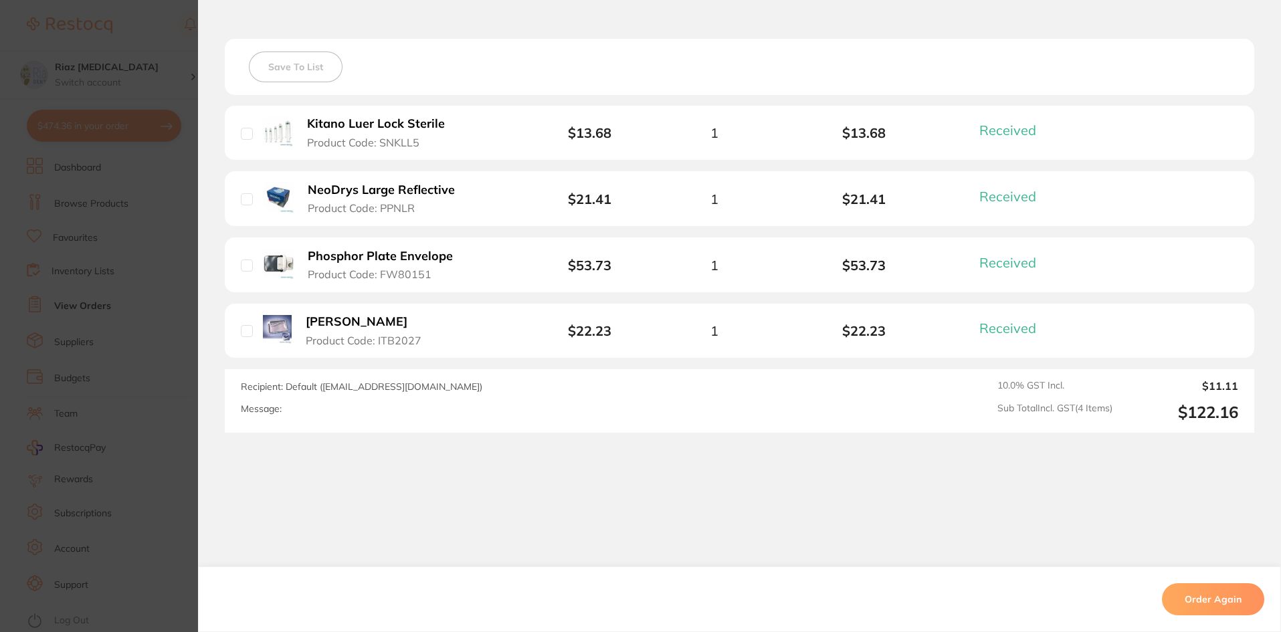
click at [106, 227] on section "Order ID: Restocq- 92154 Order Information 4 Received Completed Order Order Dat…" at bounding box center [640, 316] width 1281 height 632
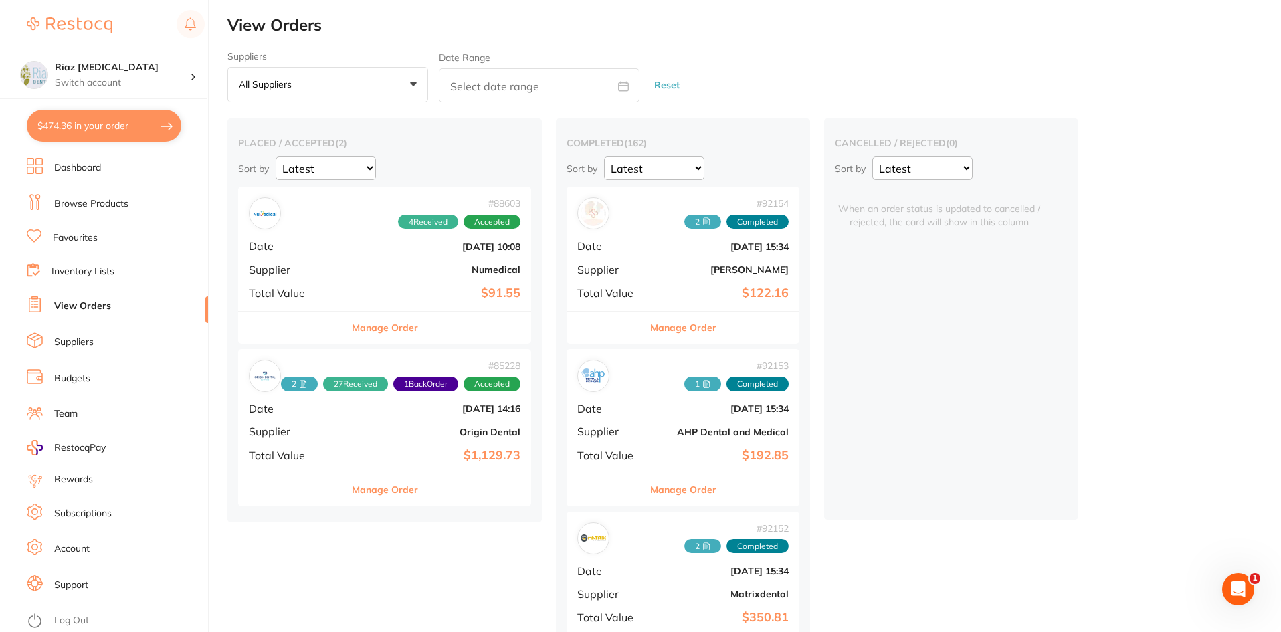
click at [648, 400] on div "# 92153 1 Completed Date [DATE] 15:34 Supplier AHP Dental and Medical Total Val…" at bounding box center [683, 411] width 233 height 124
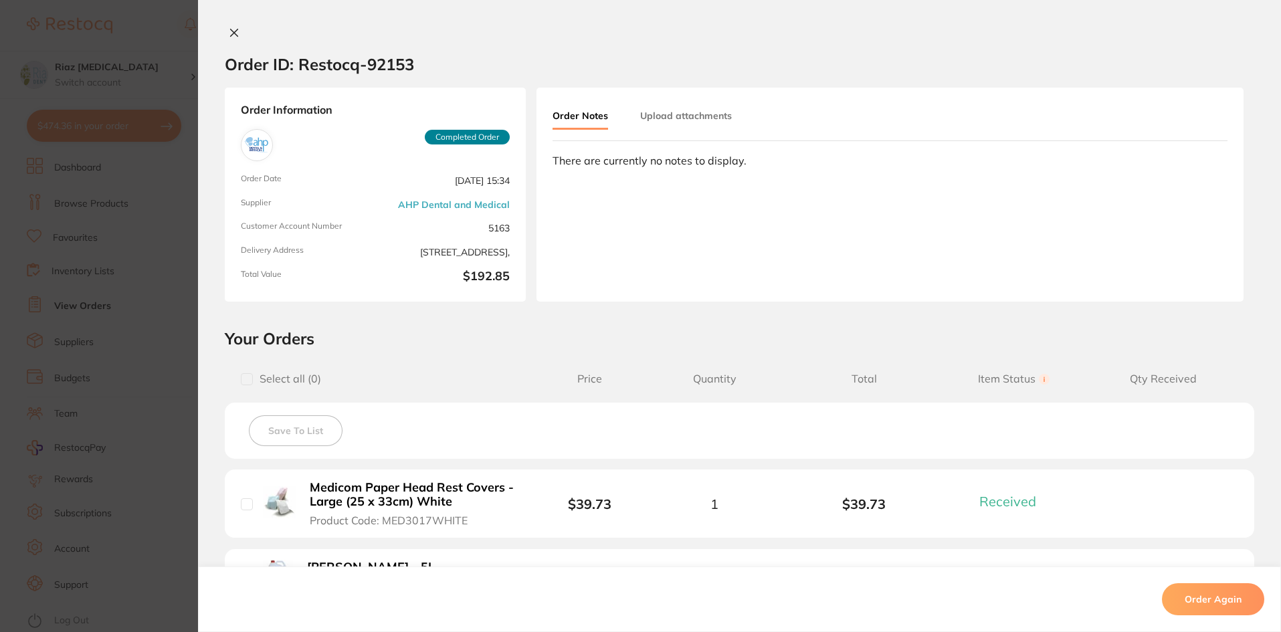
click at [84, 359] on section "Order ID: Restocq- 92153 Order Information 2 Received Completed Order Order Dat…" at bounding box center [640, 316] width 1281 height 632
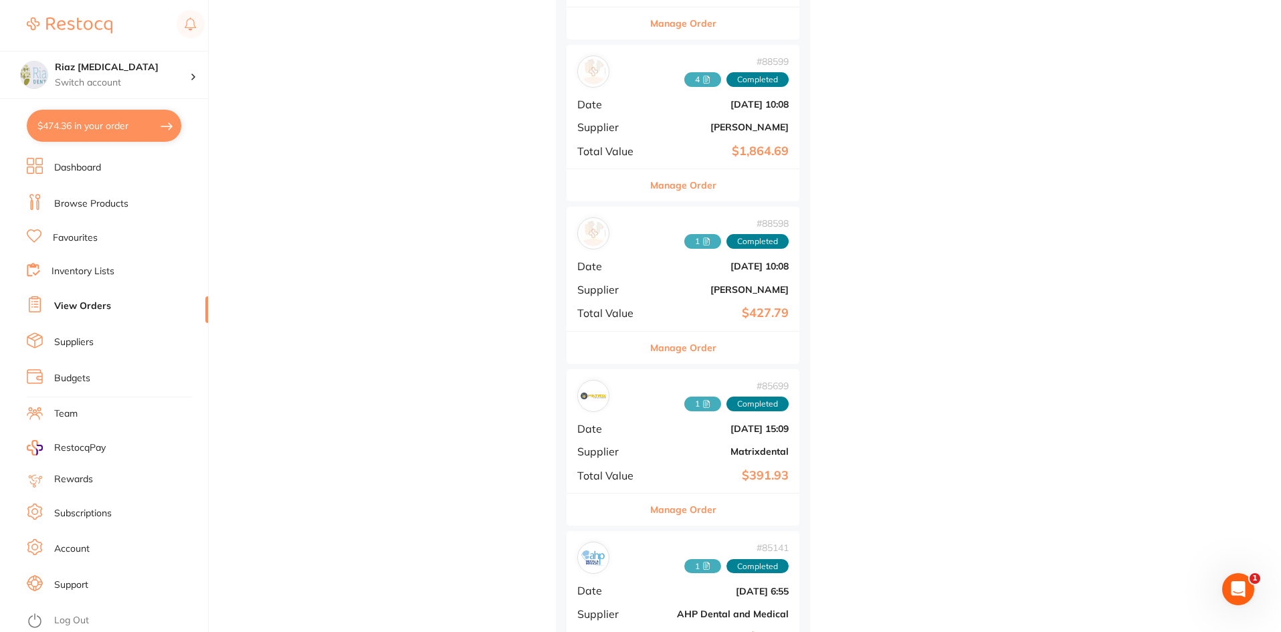
scroll to position [2275, 0]
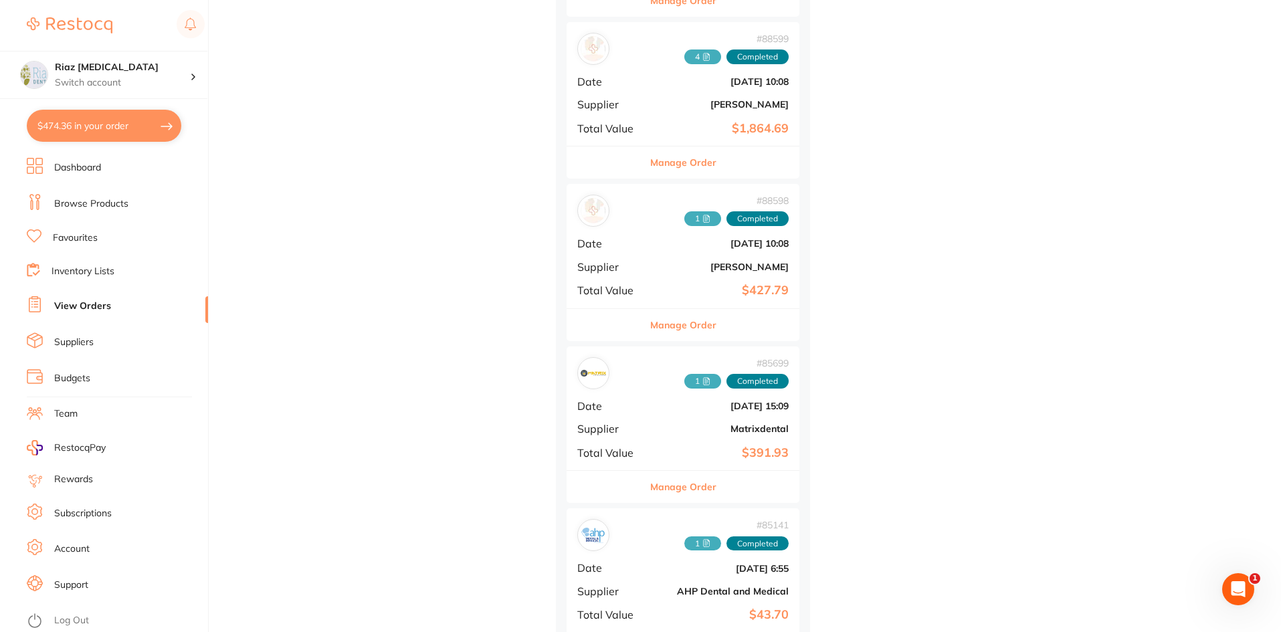
click at [671, 279] on div "# 88598 1 Completed Date [DATE] 10:08 Supplier [PERSON_NAME] Total Value $427.79" at bounding box center [683, 246] width 233 height 124
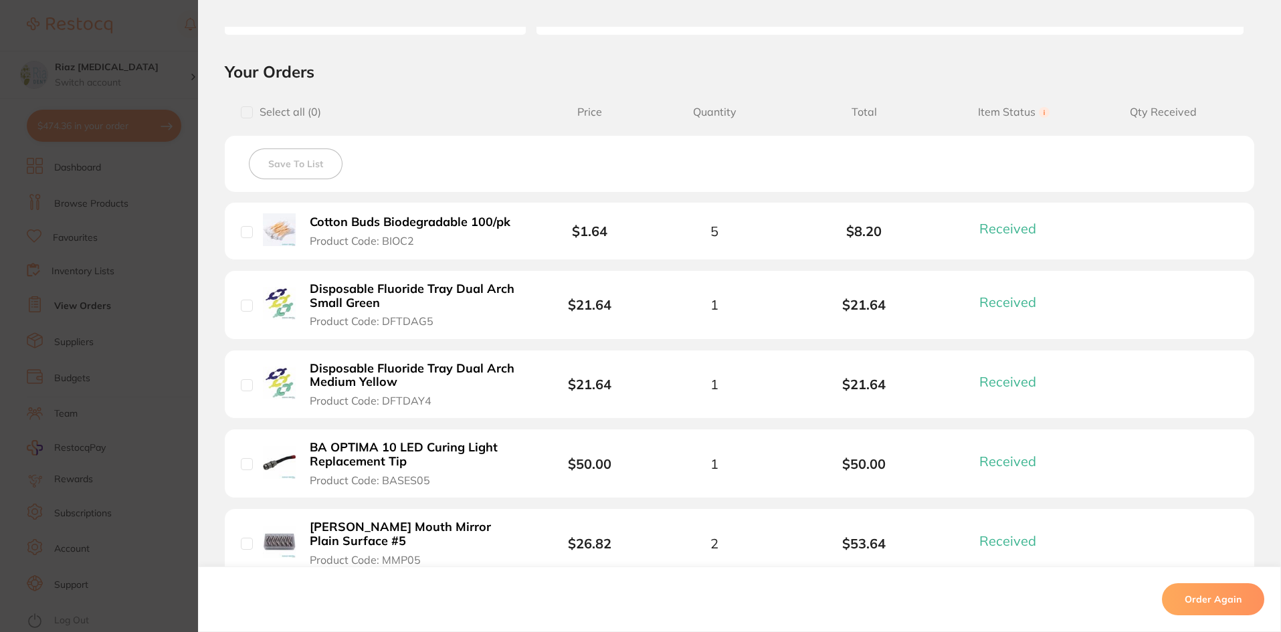
scroll to position [268, 0]
drag, startPoint x: 434, startPoint y: 401, endPoint x: 389, endPoint y: 404, distance: 44.3
click at [392, 405] on button "Disposable Fluoride Tray Dual Arch Medium Yellow Product Code: DFTDAY4" at bounding box center [413, 384] width 215 height 47
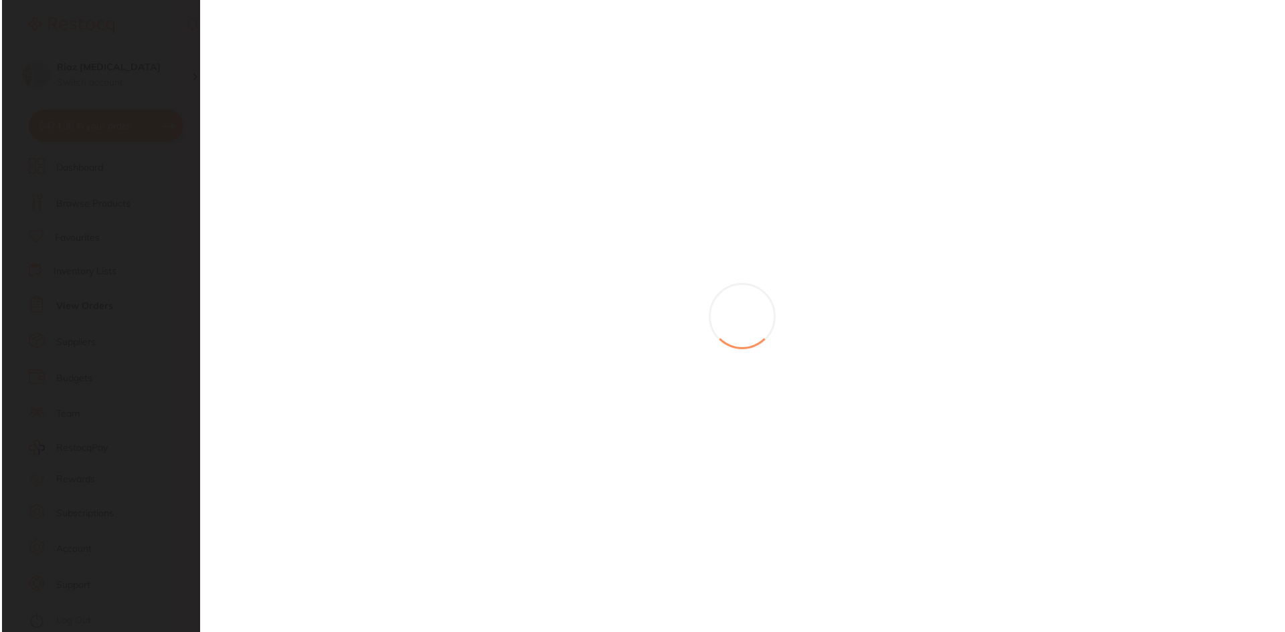
scroll to position [0, 0]
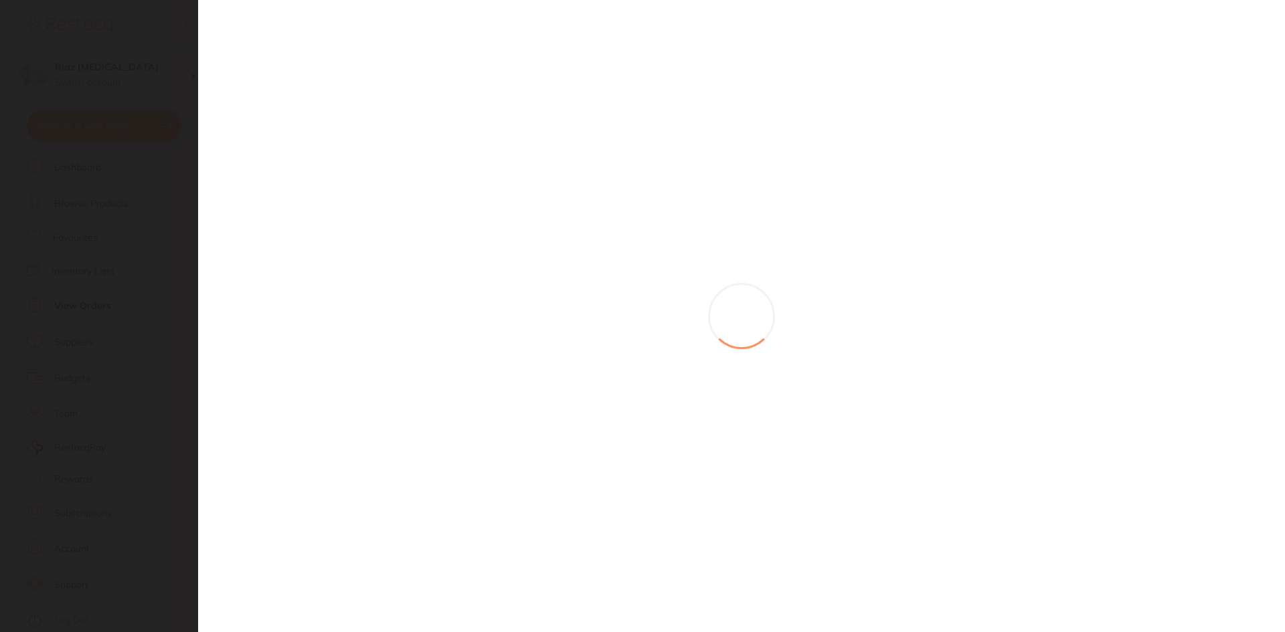
click at [389, 404] on section at bounding box center [642, 316] width 1285 height 632
